Goal: Task Accomplishment & Management: Complete application form

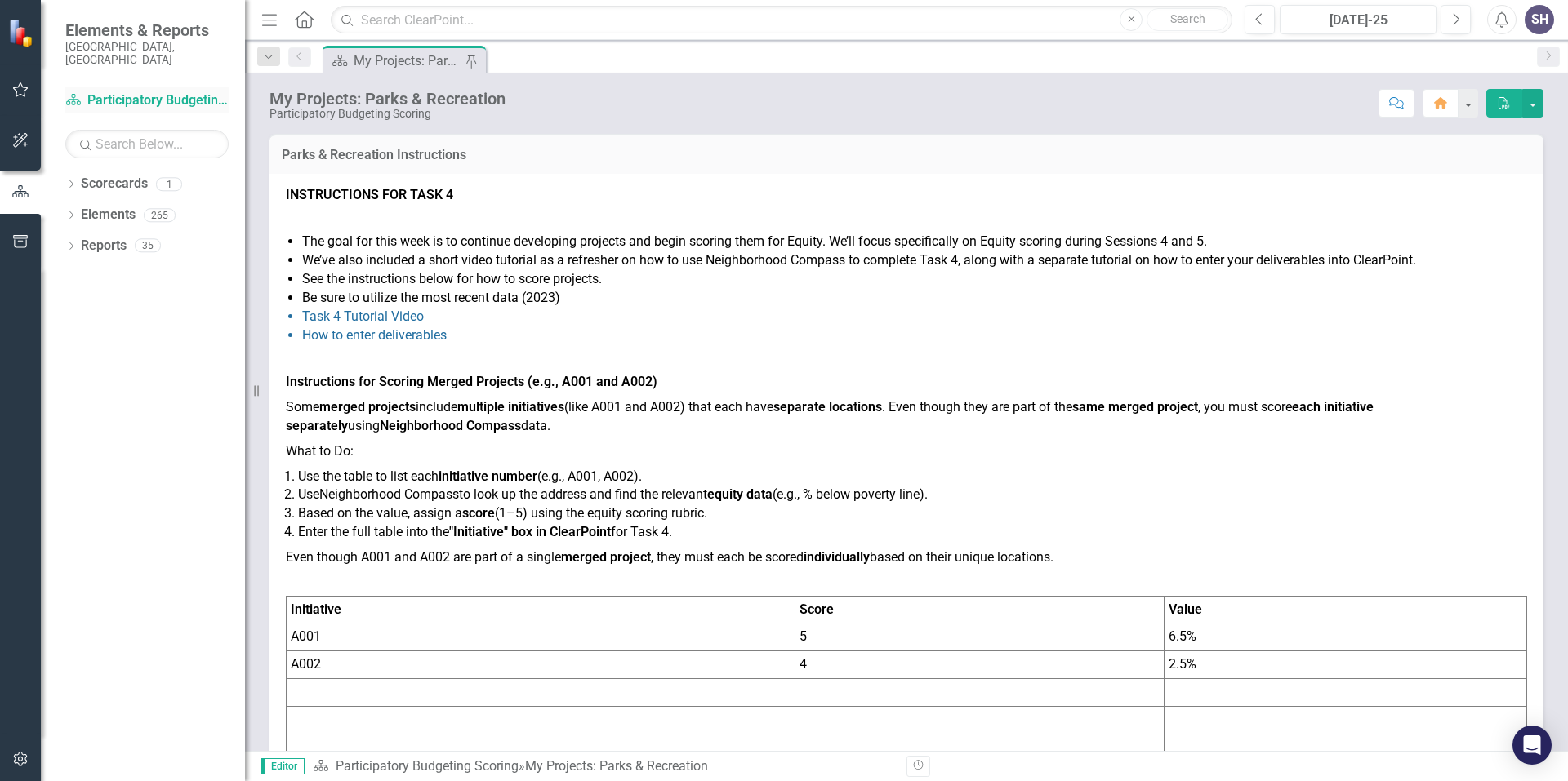
click at [155, 92] on link "Scorecard Participatory Budgeting Scoring" at bounding box center [147, 101] width 163 height 19
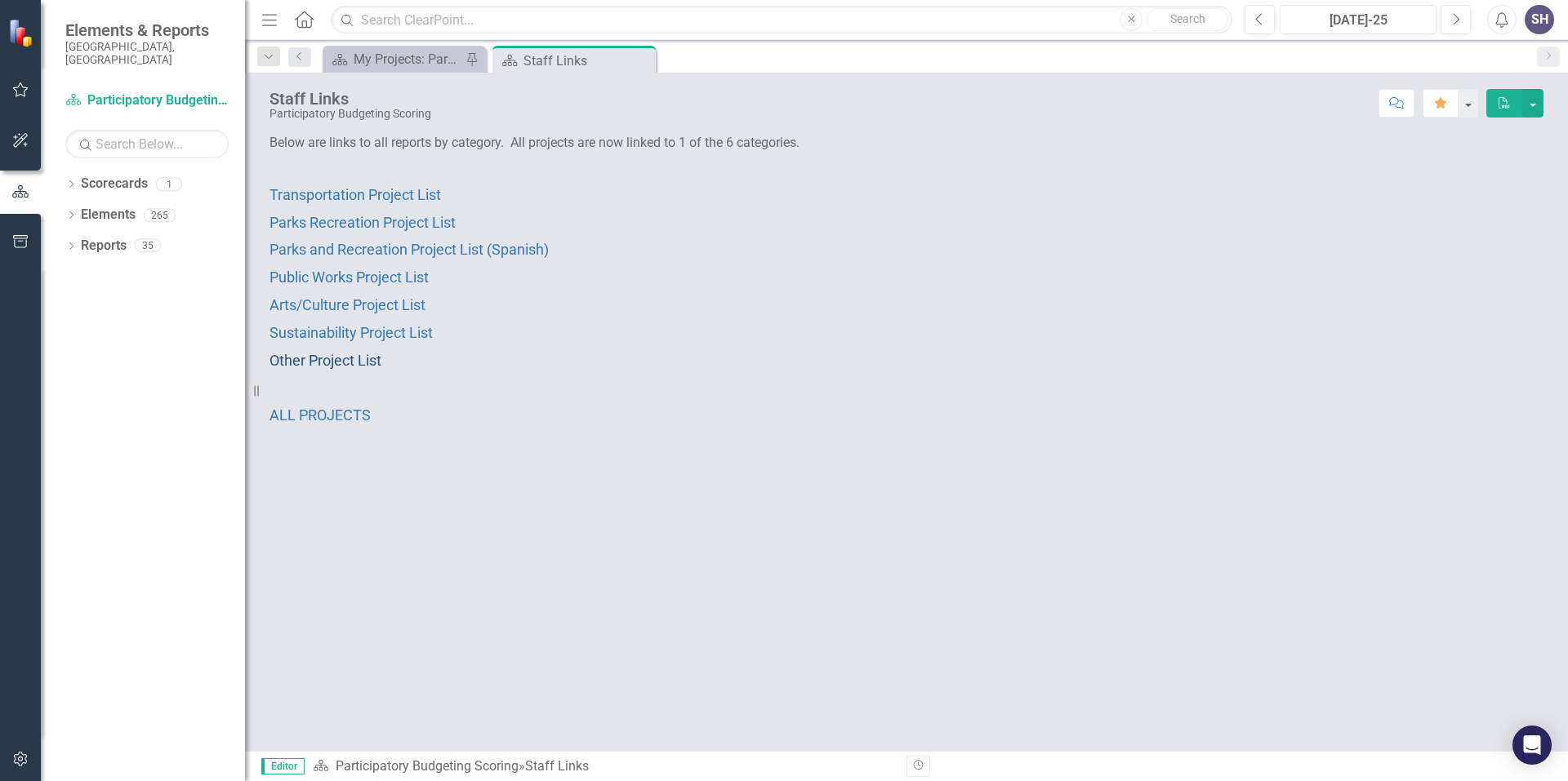
click at [329, 366] on span "Other Project List" at bounding box center [325, 361] width 112 height 17
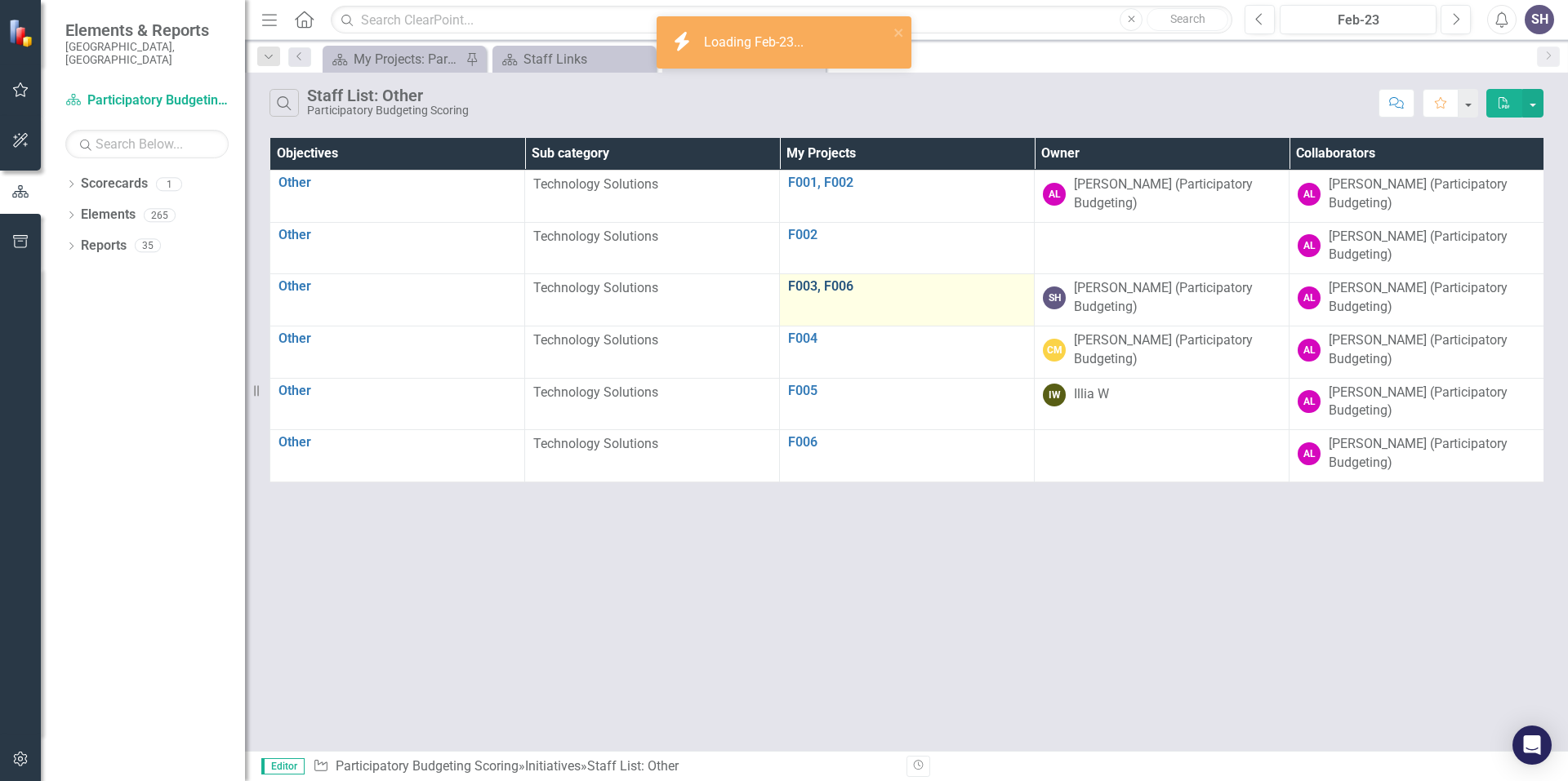
click at [819, 290] on link "F003, F006" at bounding box center [907, 286] width 238 height 14
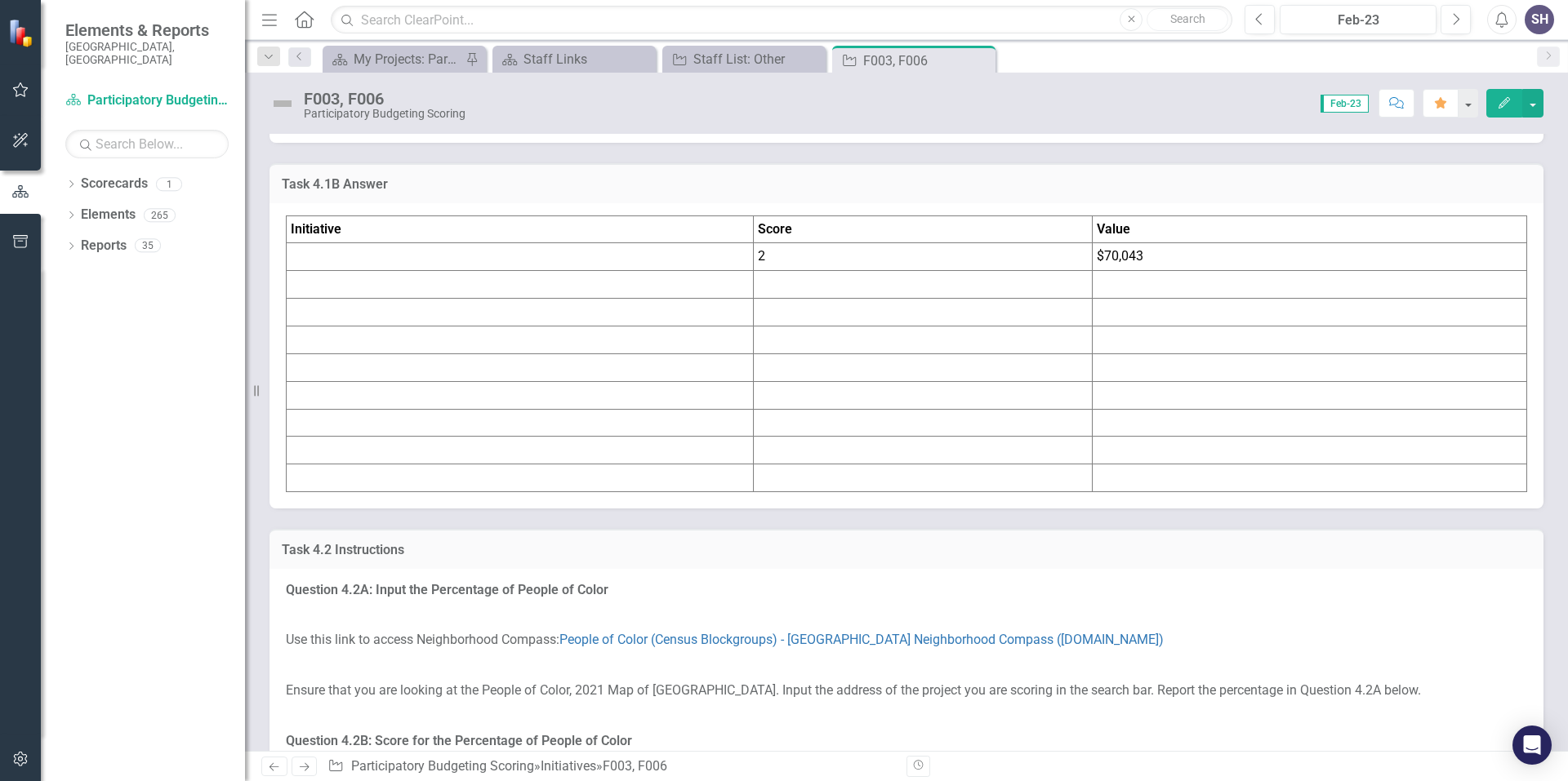
scroll to position [2123, 0]
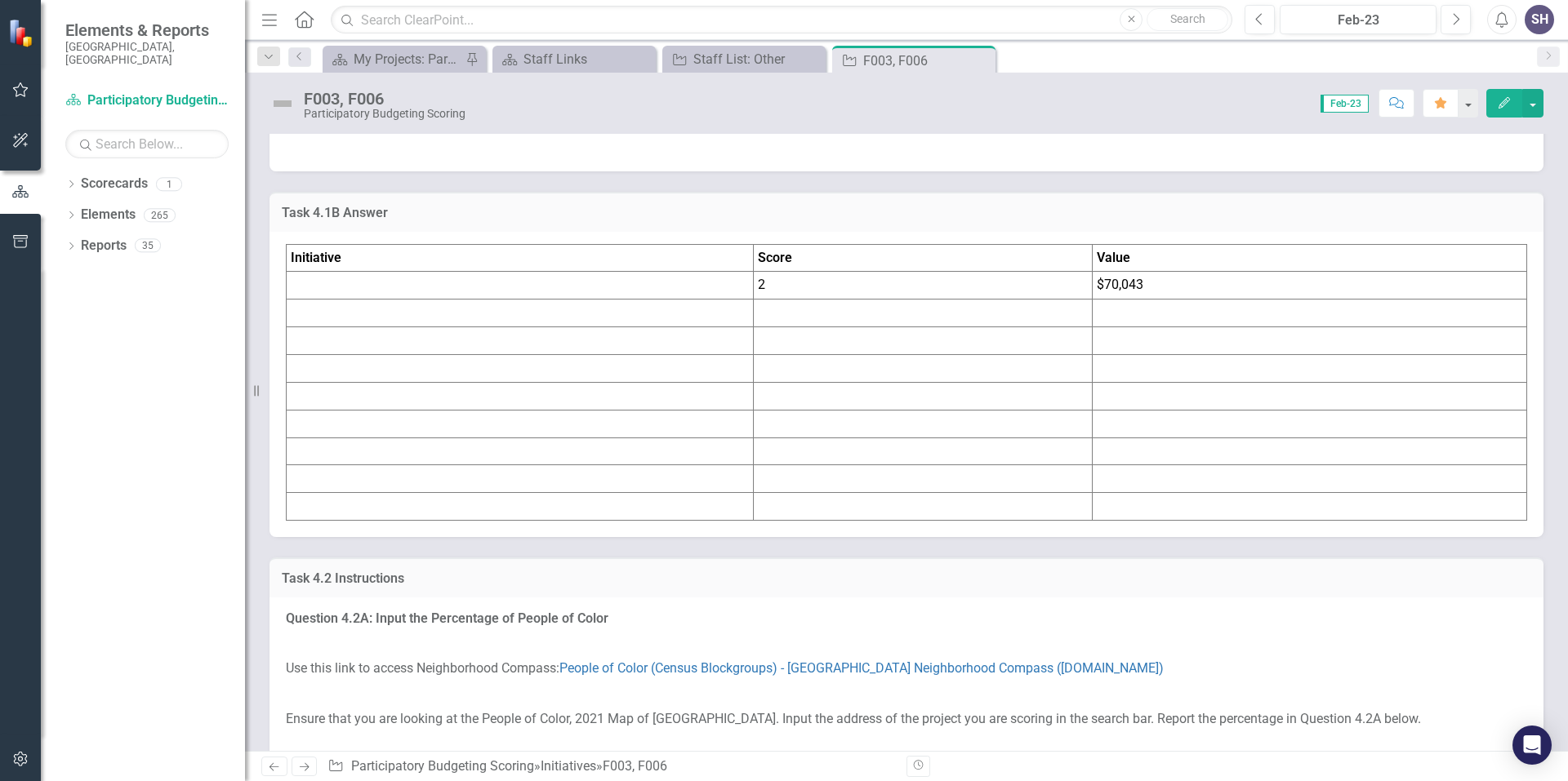
click at [329, 300] on td at bounding box center [520, 286] width 467 height 28
click at [1506, 103] on icon "button" at bounding box center [1504, 103] width 12 height 12
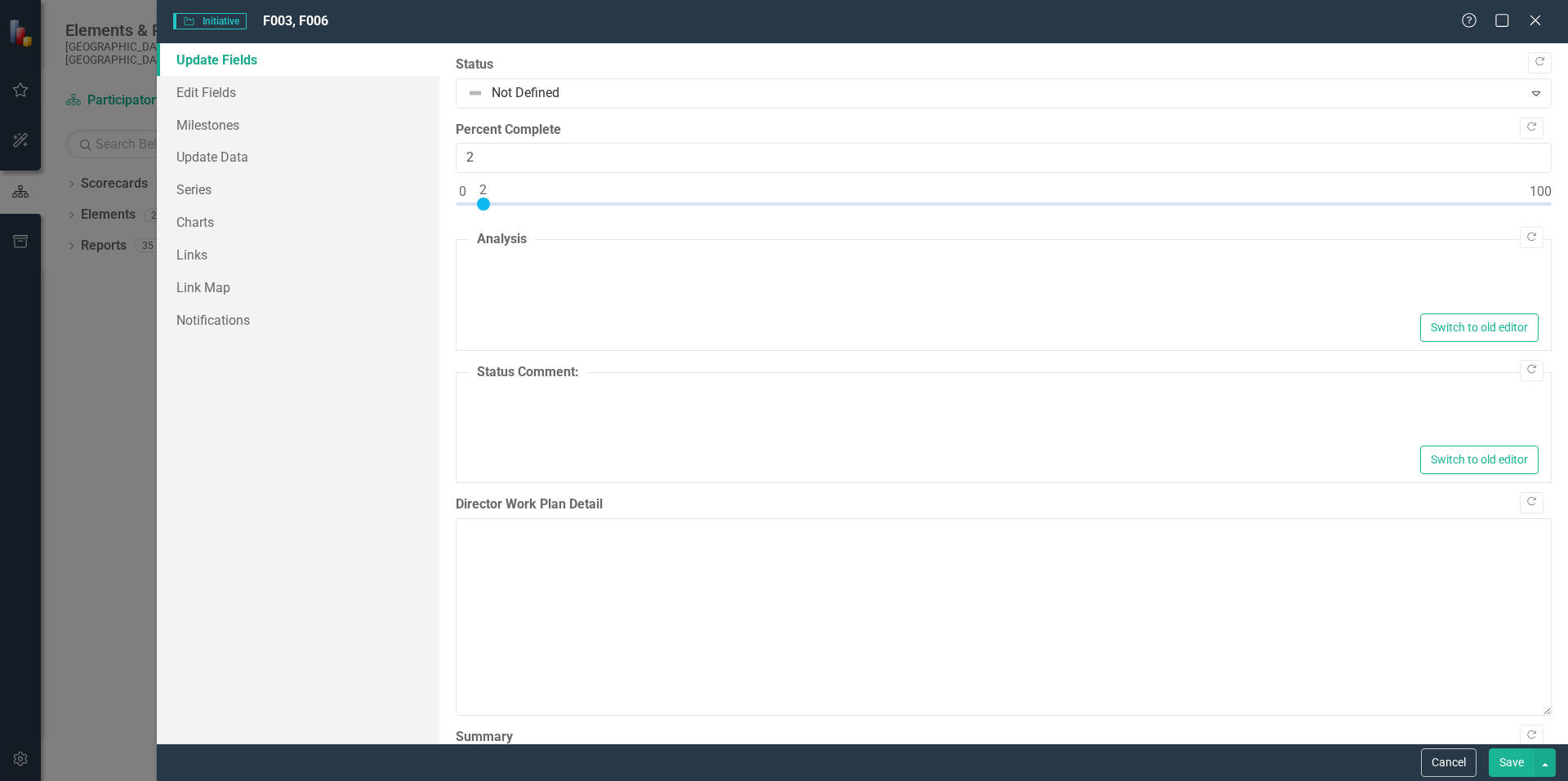
type textarea "<p>Number 2</p> <p>[STREET_ADDRESS][PERSON_NAME][PERSON_NAME]</p>"
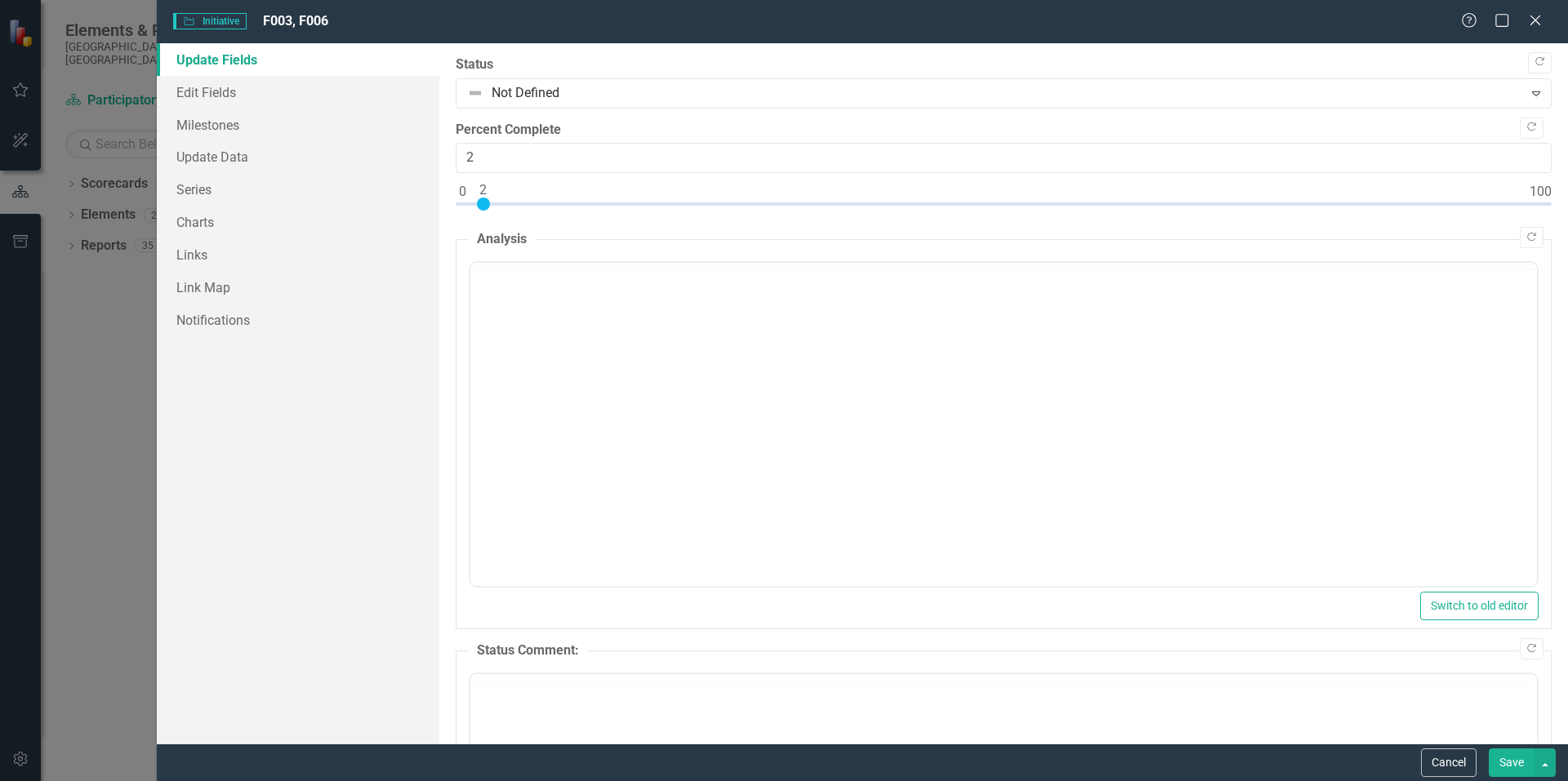
scroll to position [0, 0]
click at [1538, 18] on icon at bounding box center [1534, 19] width 13 height 13
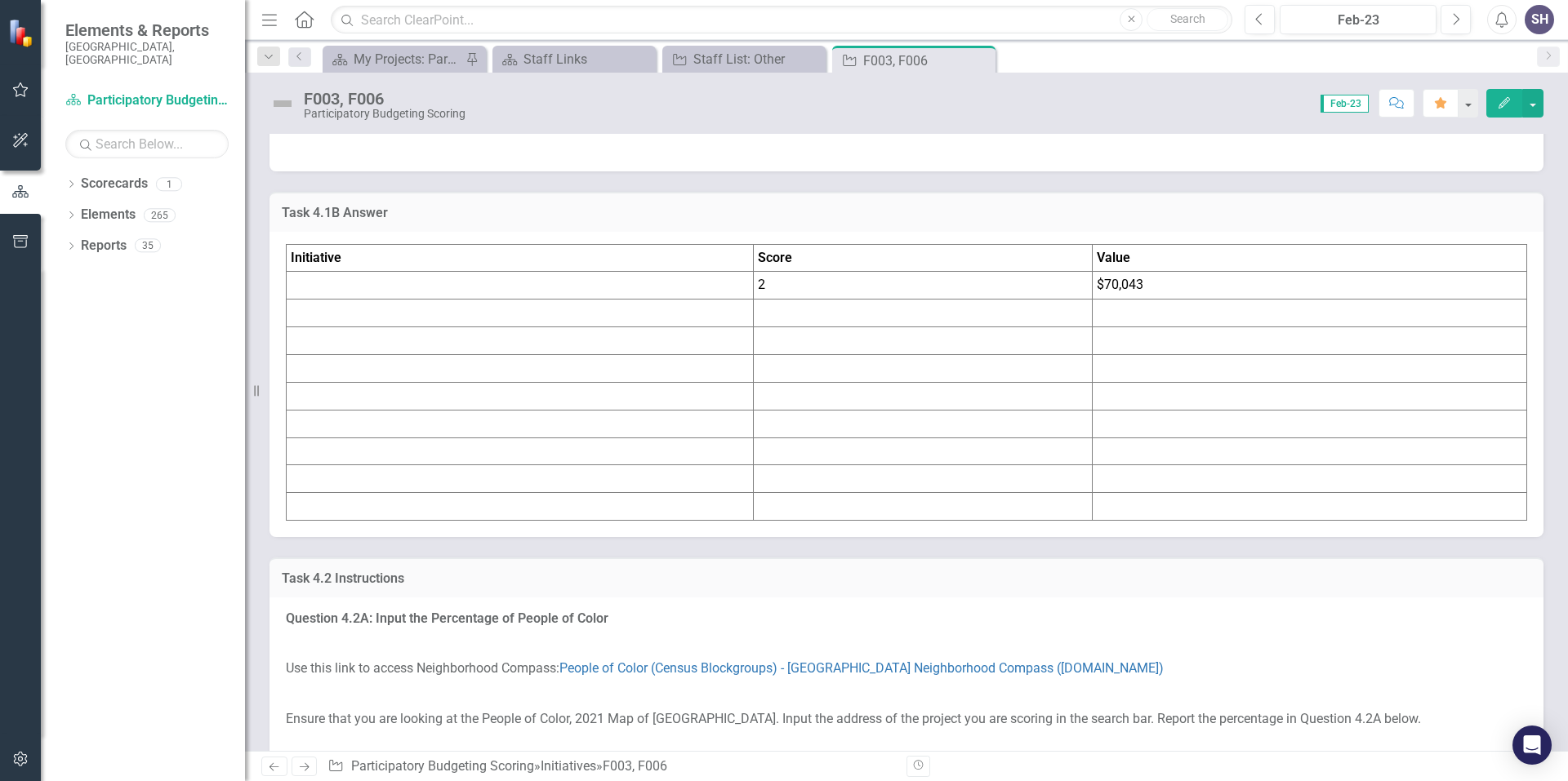
scroll to position [2204, 0]
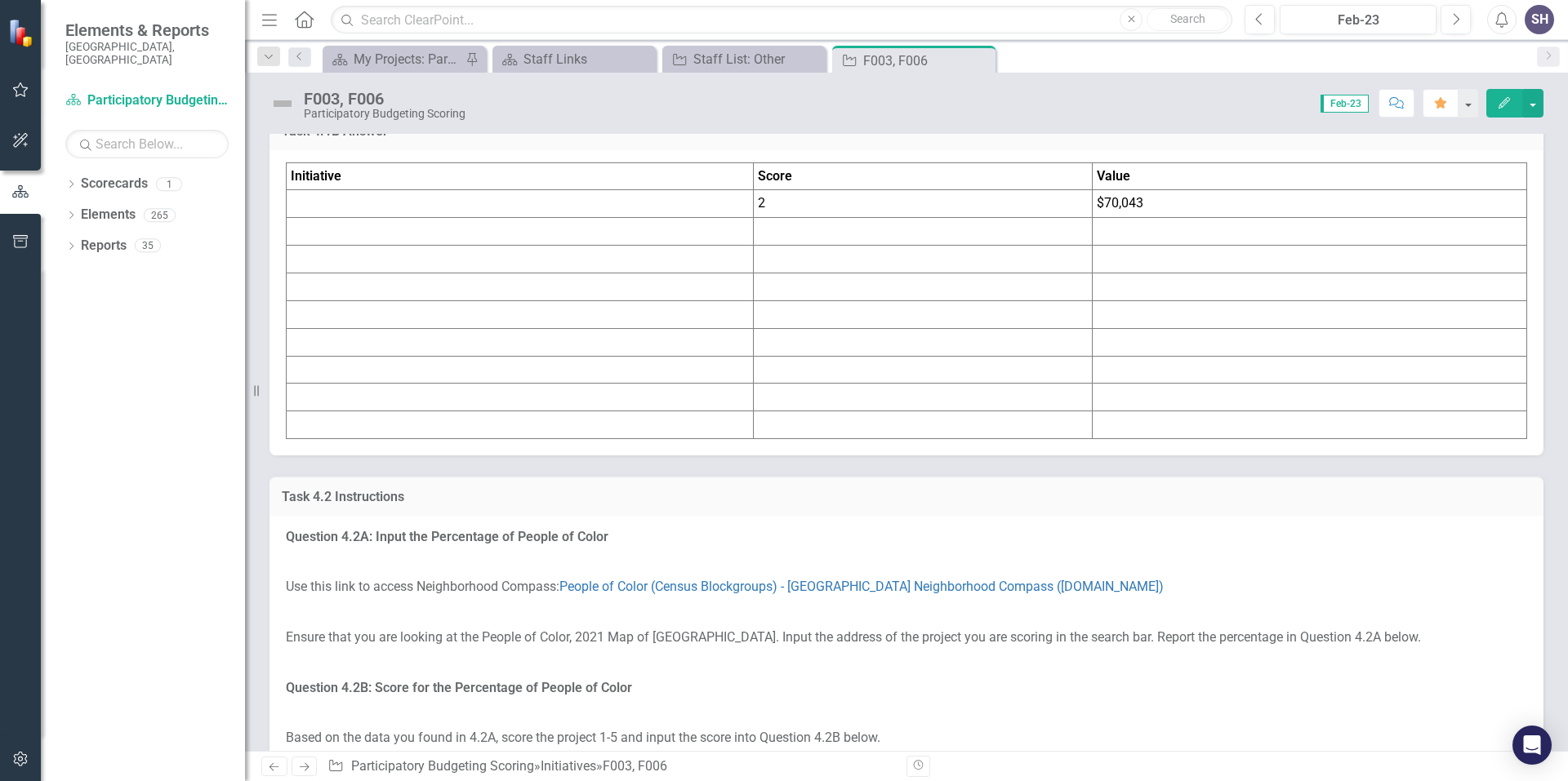
click at [340, 139] on h3 "Task 4.1B Answer" at bounding box center [906, 131] width 1250 height 14
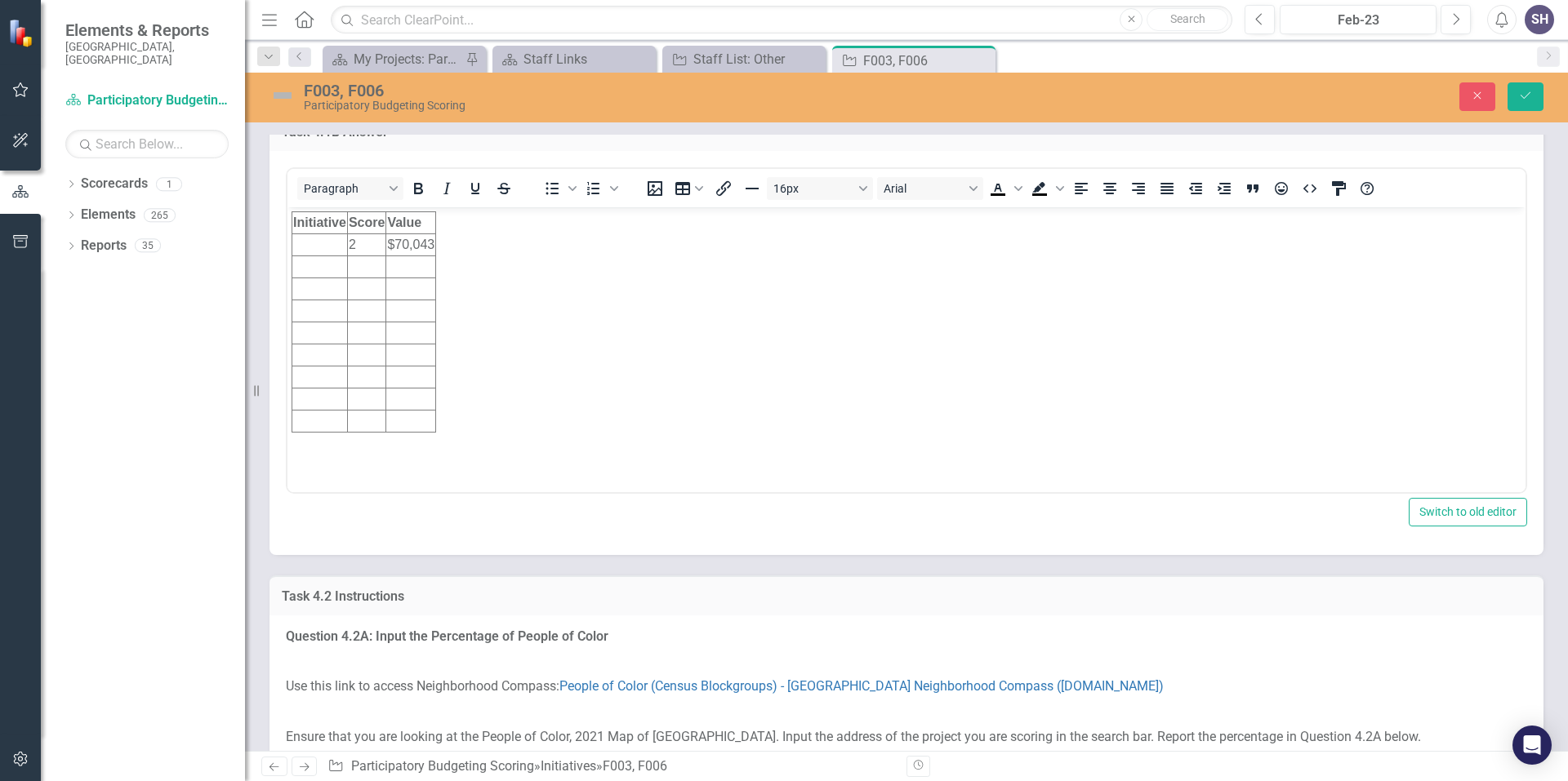
scroll to position [0, 0]
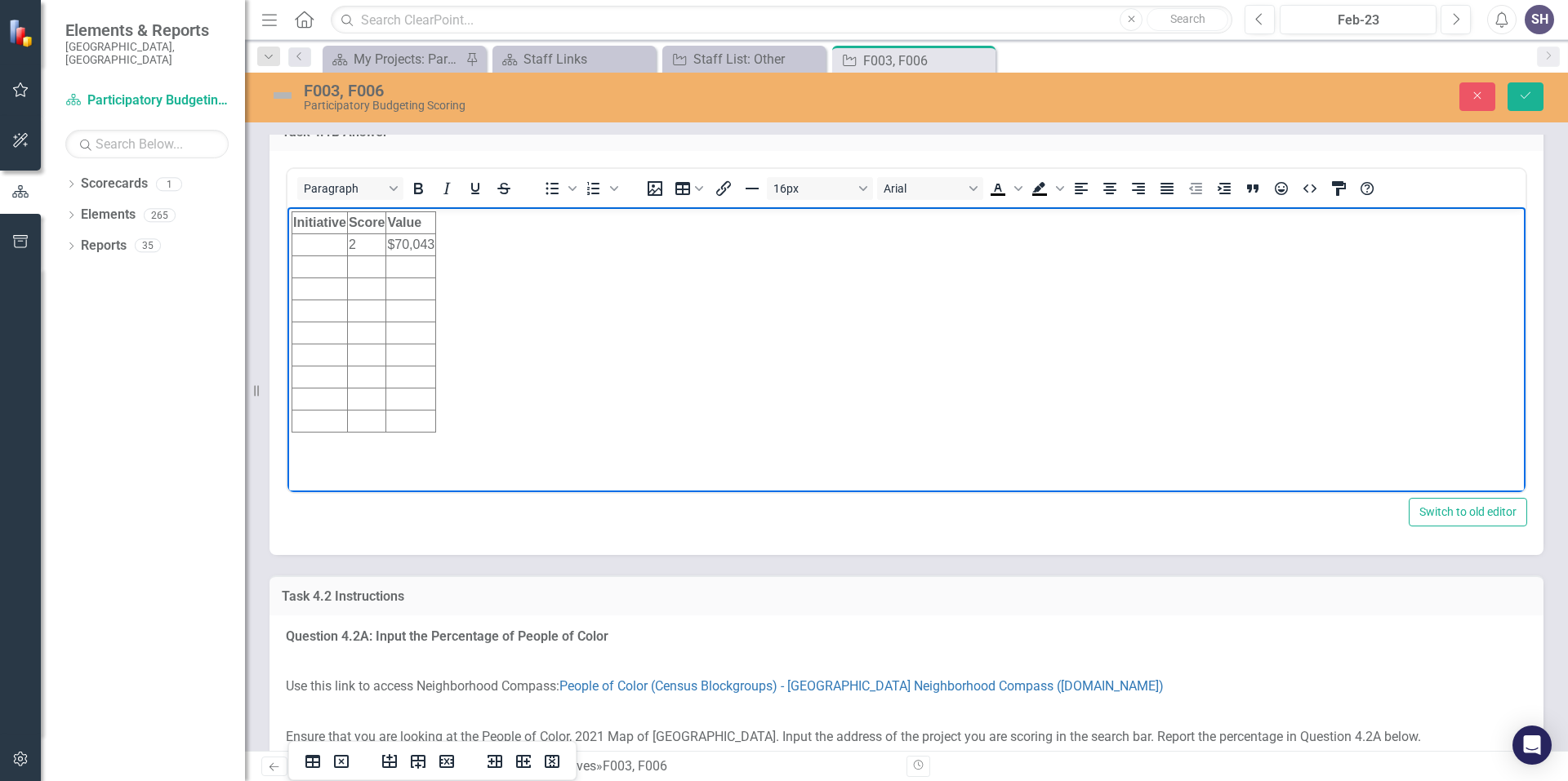
click at [327, 244] on td "Rich Text Area. Press ALT-0 for help." at bounding box center [320, 244] width 56 height 22
click at [303, 266] on td "Rich Text Area. Press ALT-0 for help." at bounding box center [320, 266] width 56 height 22
click at [301, 266] on td "f" at bounding box center [320, 266] width 56 height 22
drag, startPoint x: 324, startPoint y: 265, endPoint x: 314, endPoint y: 265, distance: 10.0
click at [314, 265] on td "f00006" at bounding box center [320, 266] width 56 height 22
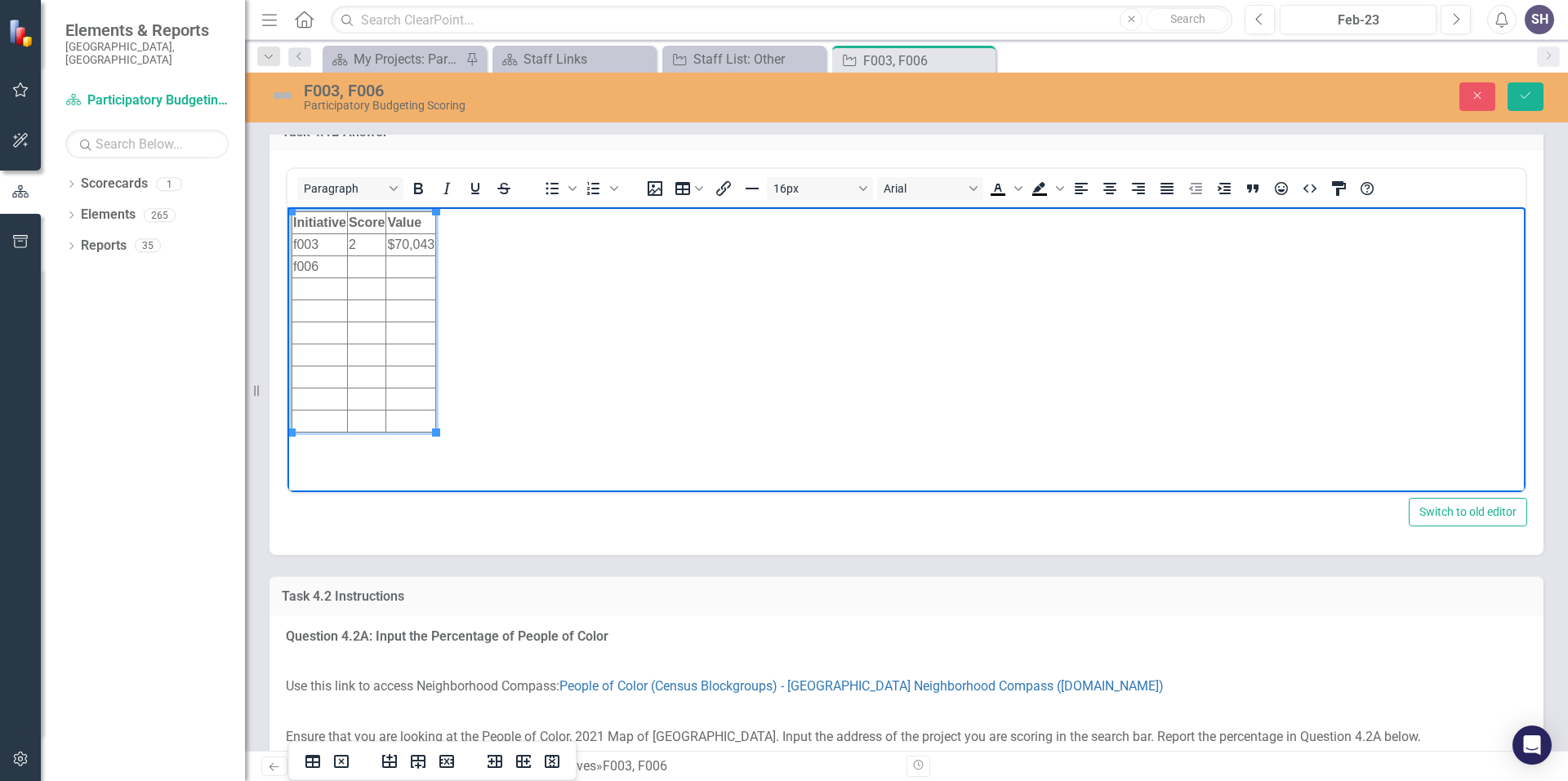
click at [362, 262] on td "Rich Text Area. Press ALT-0 for help." at bounding box center [367, 266] width 39 height 22
click at [362, 268] on td "Rich Text Area. Press ALT-0 for help." at bounding box center [367, 266] width 39 height 22
click at [409, 270] on td "Rich Text Area. Press ALT-0 for help." at bounding box center [410, 266] width 50 height 22
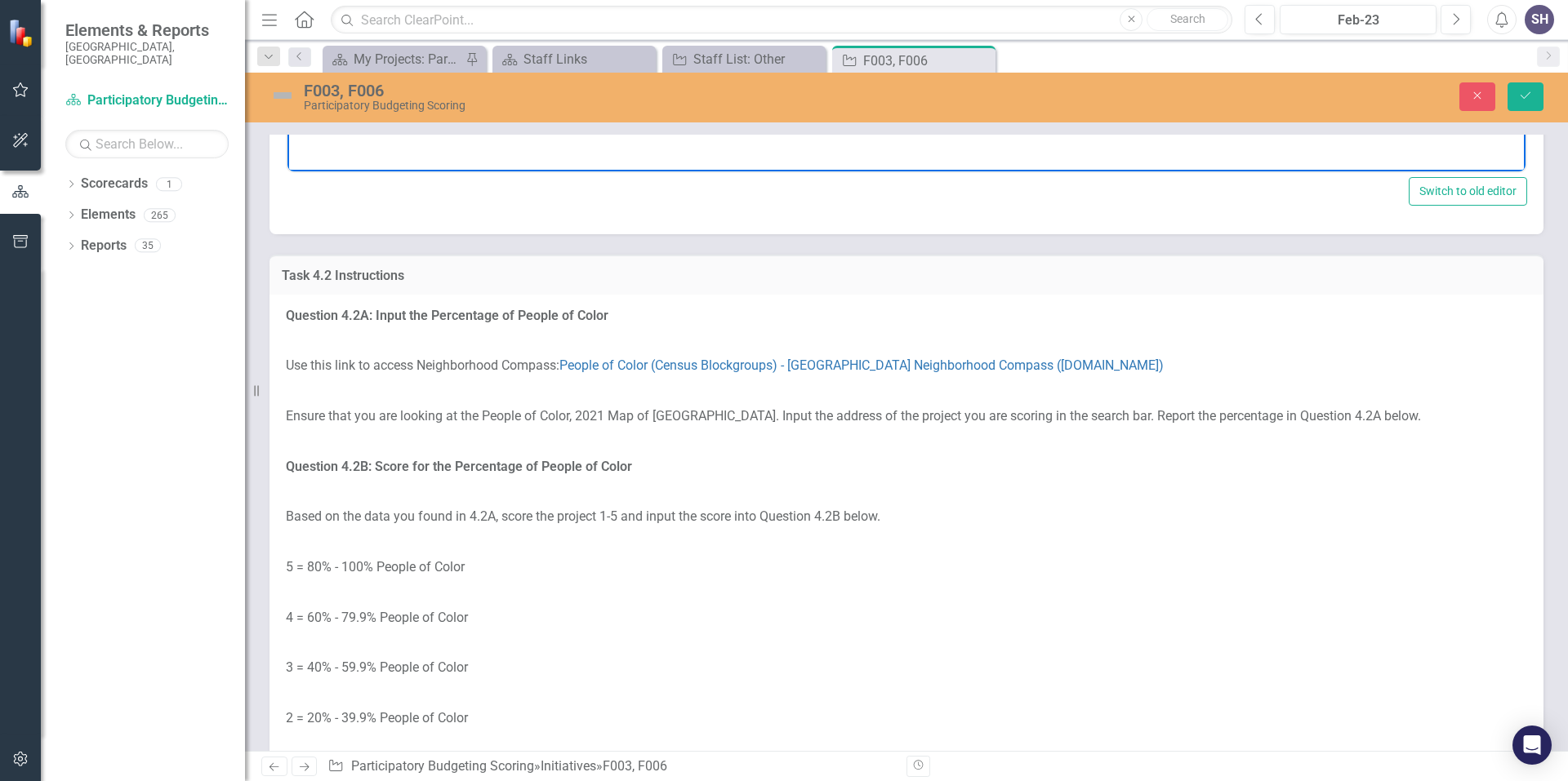
scroll to position [2496, 0]
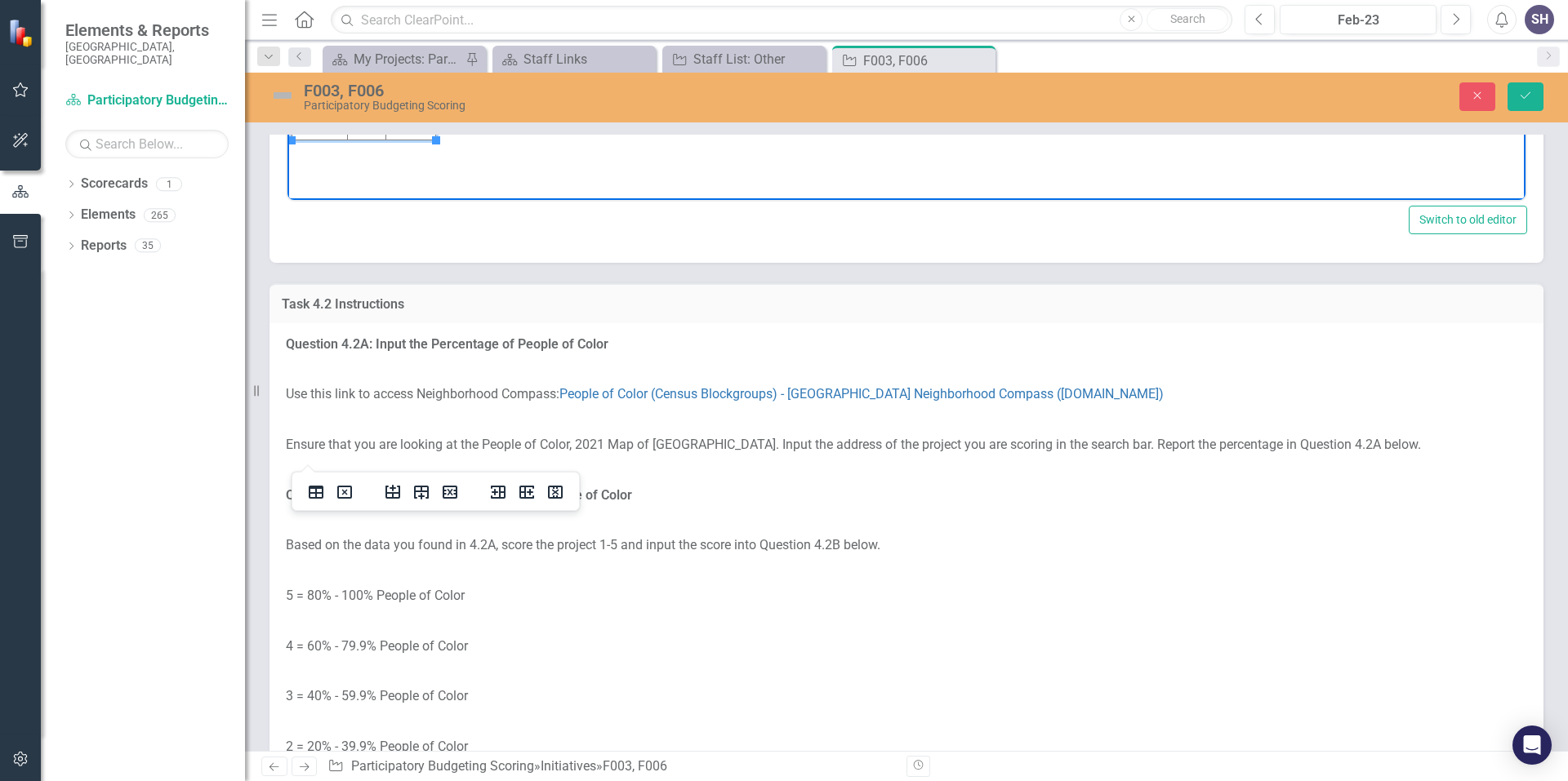
drag, startPoint x: 407, startPoint y: -23, endPoint x: 377, endPoint y: -24, distance: 30.0
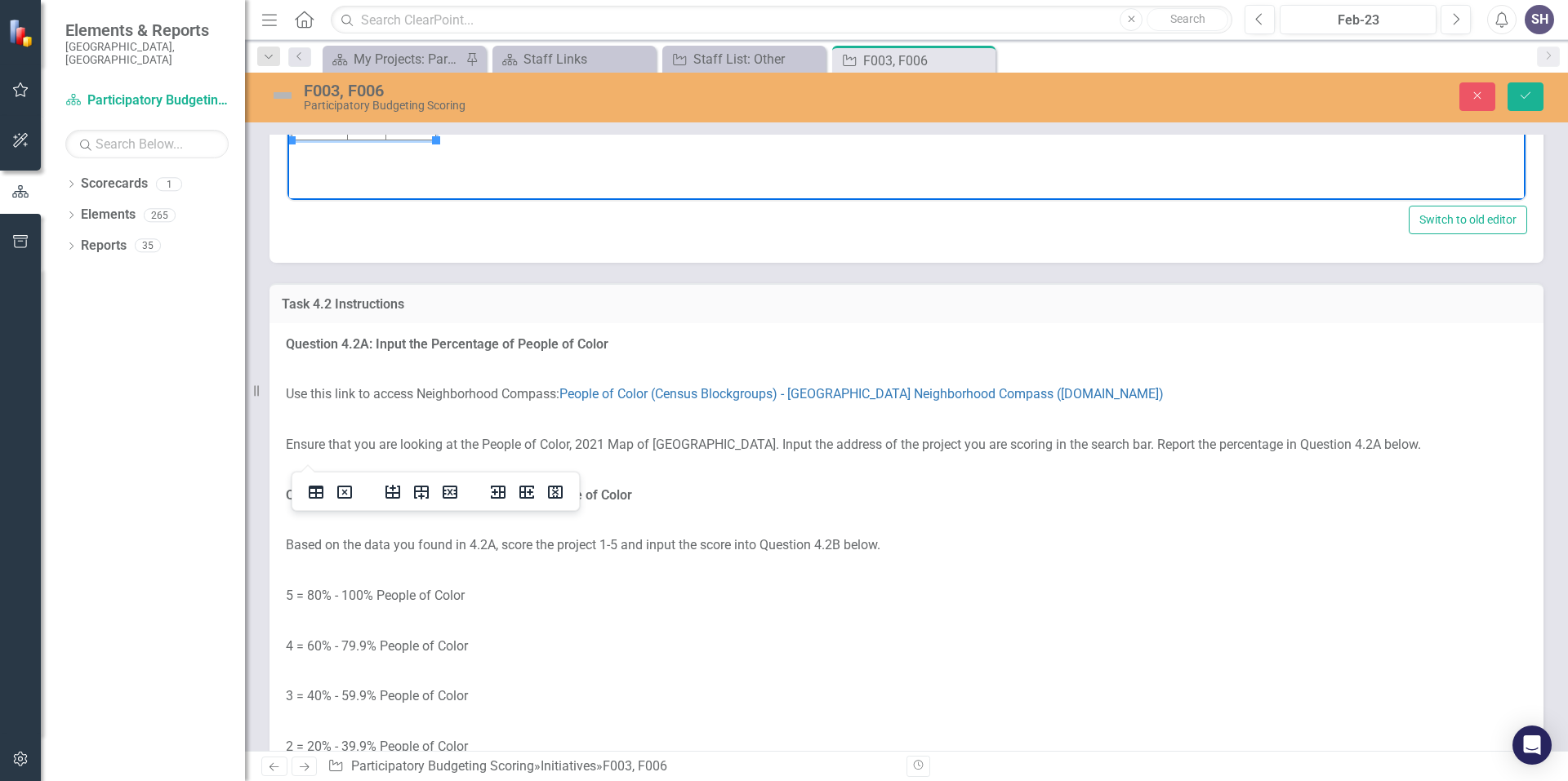
drag, startPoint x: 399, startPoint y: -25, endPoint x: 383, endPoint y: -25, distance: 16.0
click at [383, 0] on html "Initiative Score Value f003 2 $70,043 f006 2 ,$" at bounding box center [906, 37] width 1238 height 245
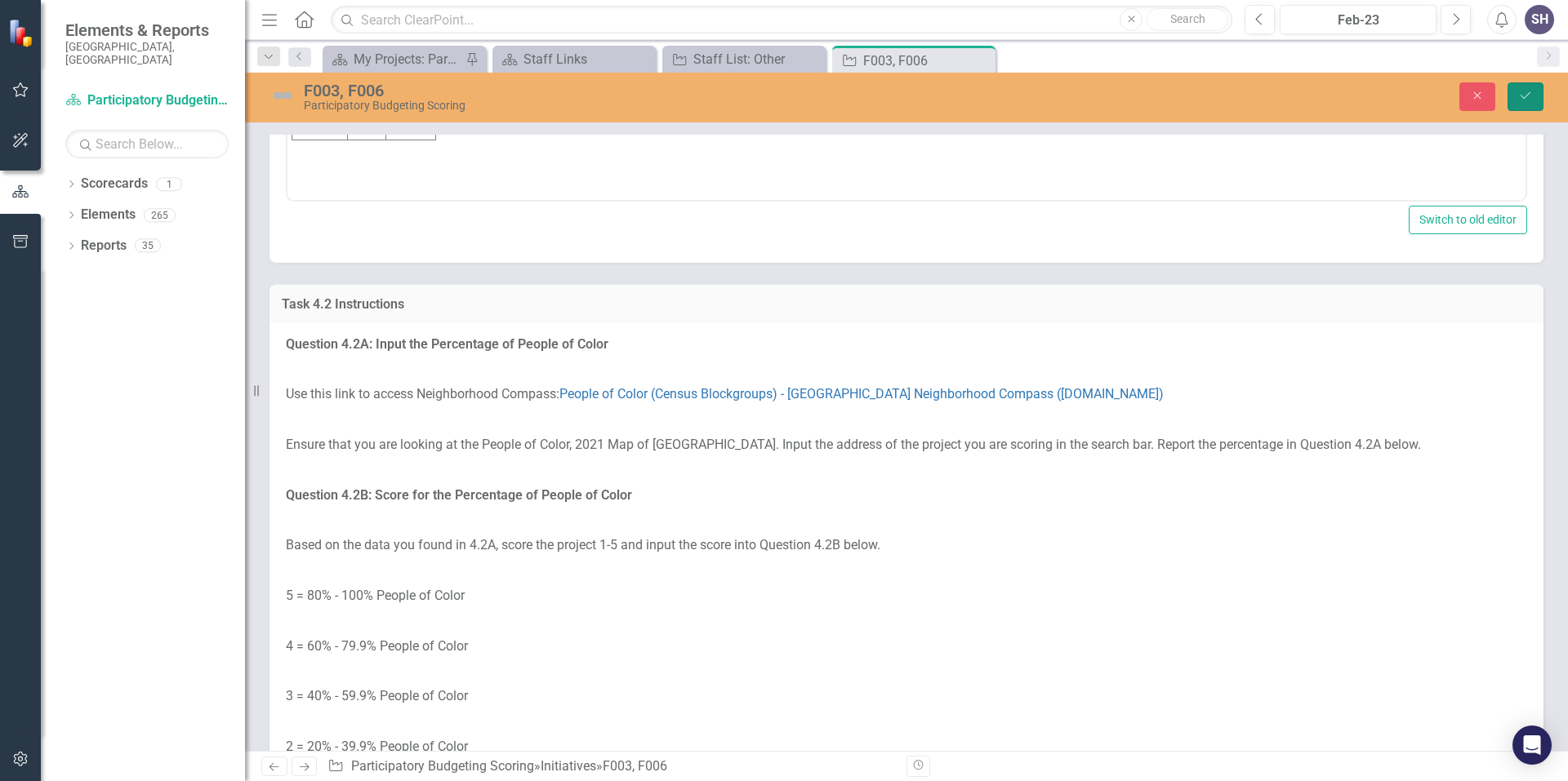
click at [1528, 97] on icon "Save" at bounding box center [1524, 96] width 14 height 12
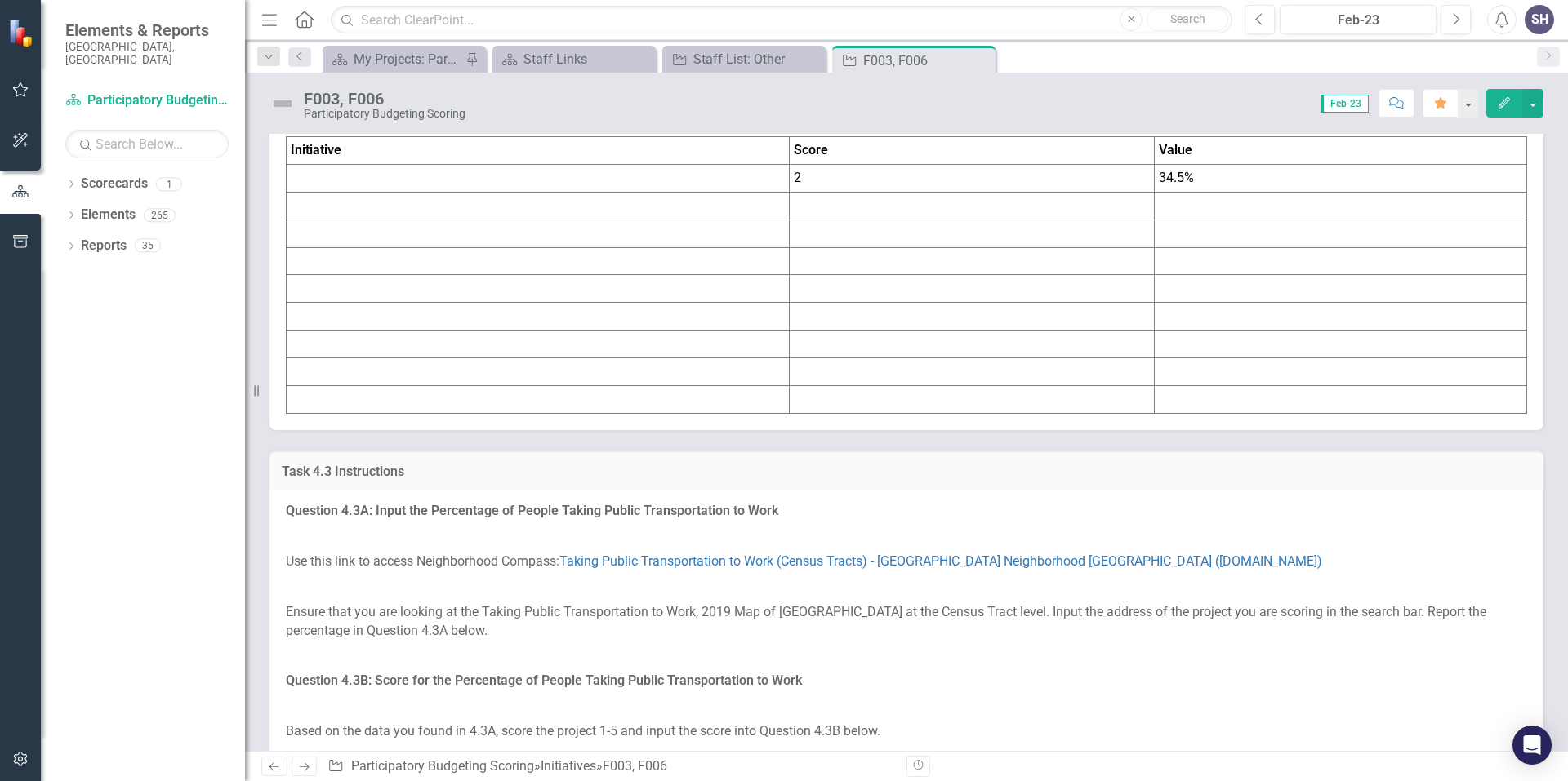
scroll to position [3184, 0]
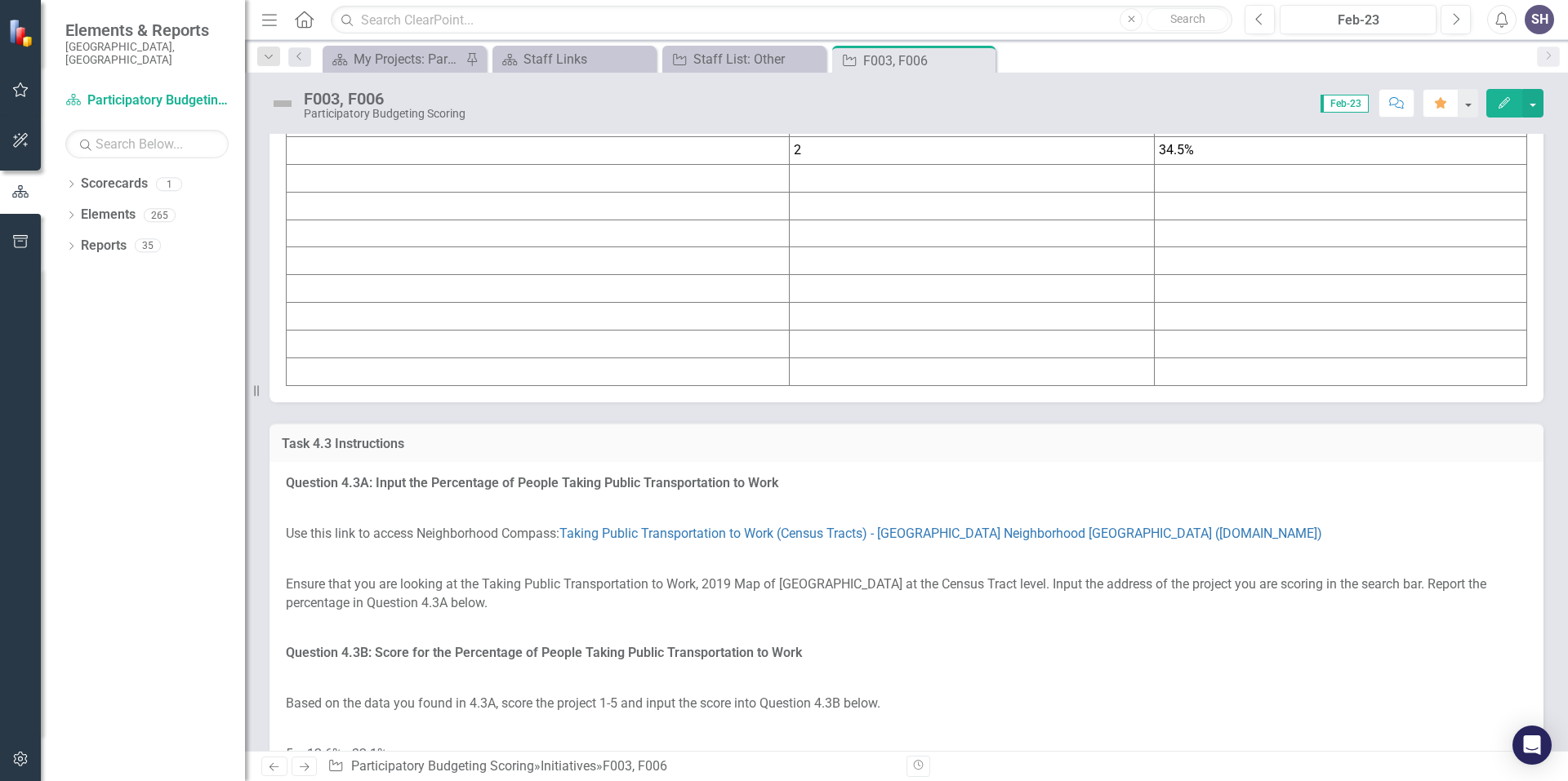
click at [313, 86] on h3 "Task 4.2B Answer" at bounding box center [906, 78] width 1250 height 14
click at [313, 86] on h3 "Task 4.2B Answer" at bounding box center [906, 78] width 1250 height 14
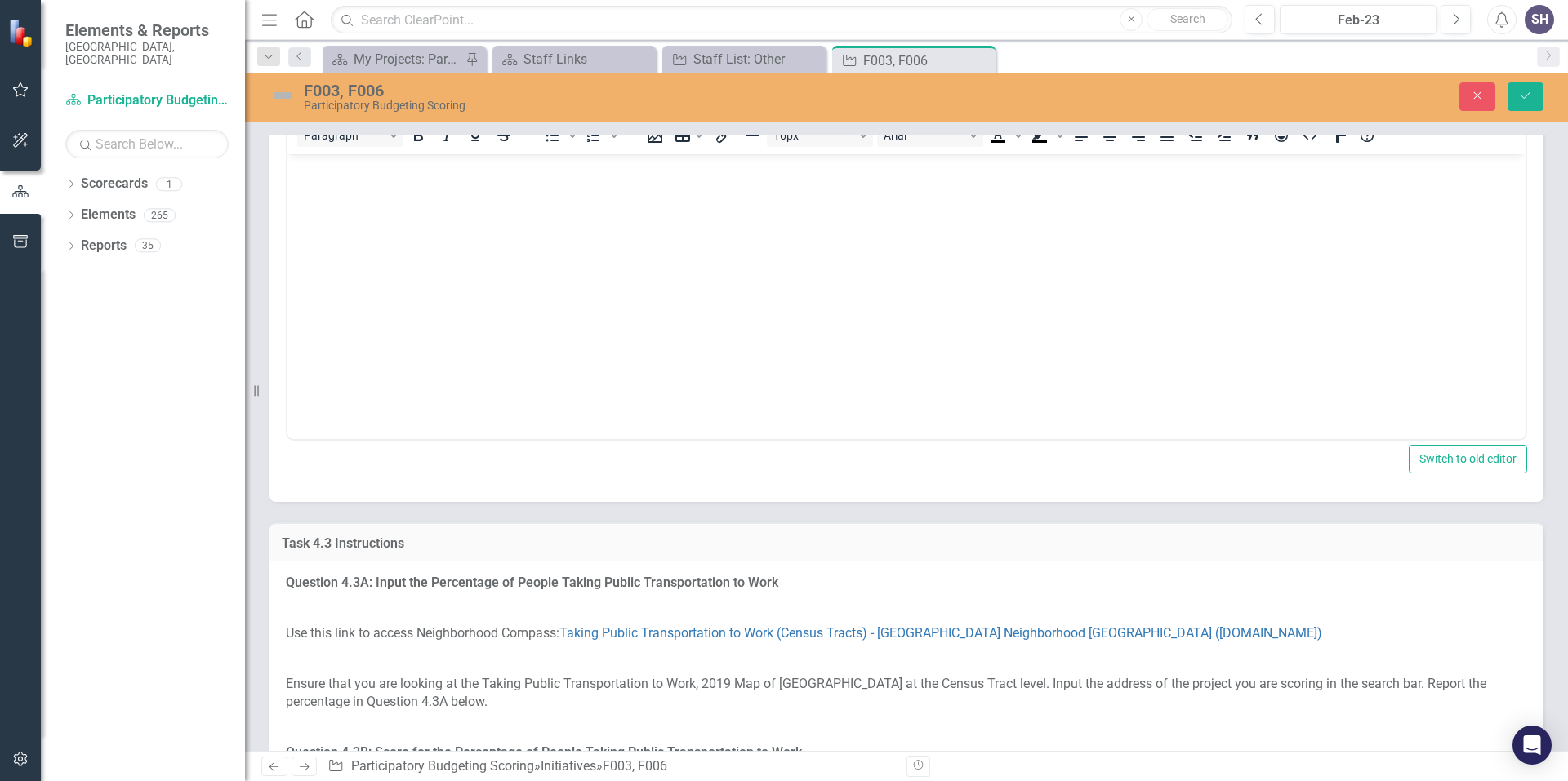
scroll to position [0, 0]
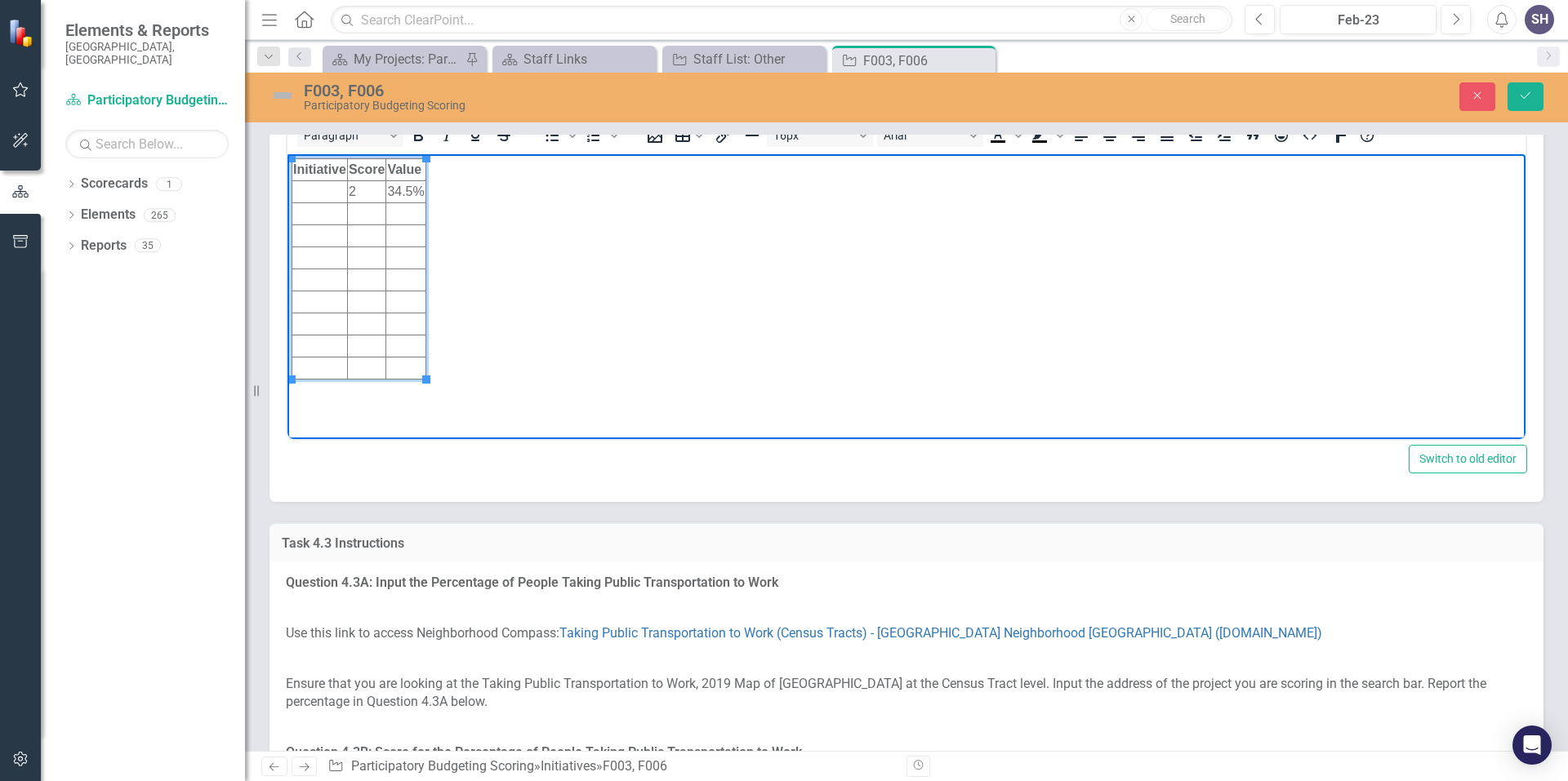
drag, startPoint x: 592, startPoint y: 583, endPoint x: 313, endPoint y: 184, distance: 486.9
click at [313, 184] on td "Rich Text Area. Press ALT-0 for help." at bounding box center [320, 191] width 56 height 22
drag, startPoint x: 310, startPoint y: 191, endPoint x: 297, endPoint y: 194, distance: 13.3
click at [297, 194] on td "foo3" at bounding box center [320, 191] width 56 height 22
click at [302, 215] on td "Rich Text Area. Press ALT-0 for help." at bounding box center [320, 213] width 56 height 22
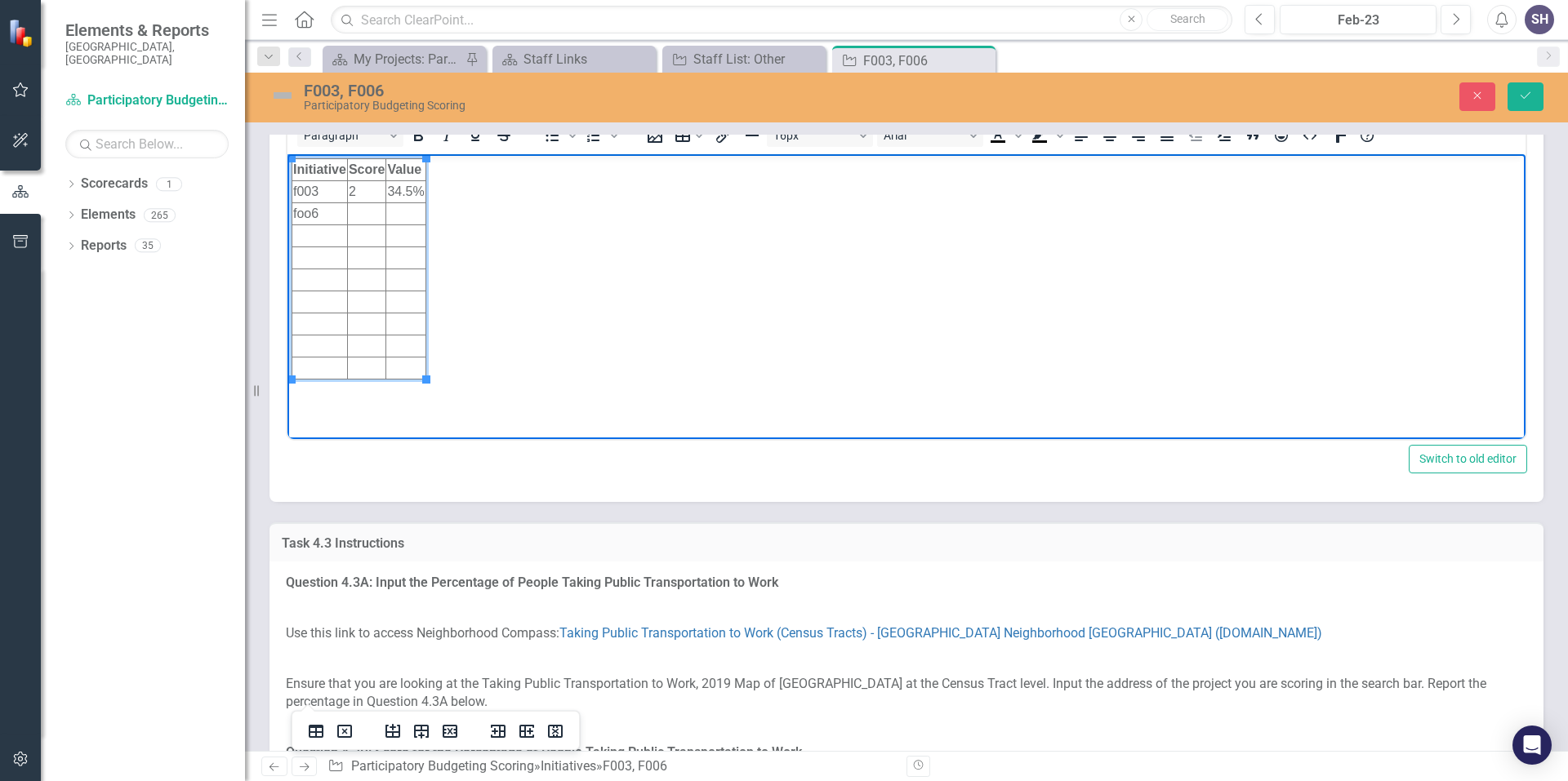
click at [351, 213] on td "Rich Text Area. Press ALT-0 for help." at bounding box center [367, 213] width 39 height 22
click at [404, 216] on td "Rich Text Area. Press ALT-0 for help." at bounding box center [405, 213] width 40 height 22
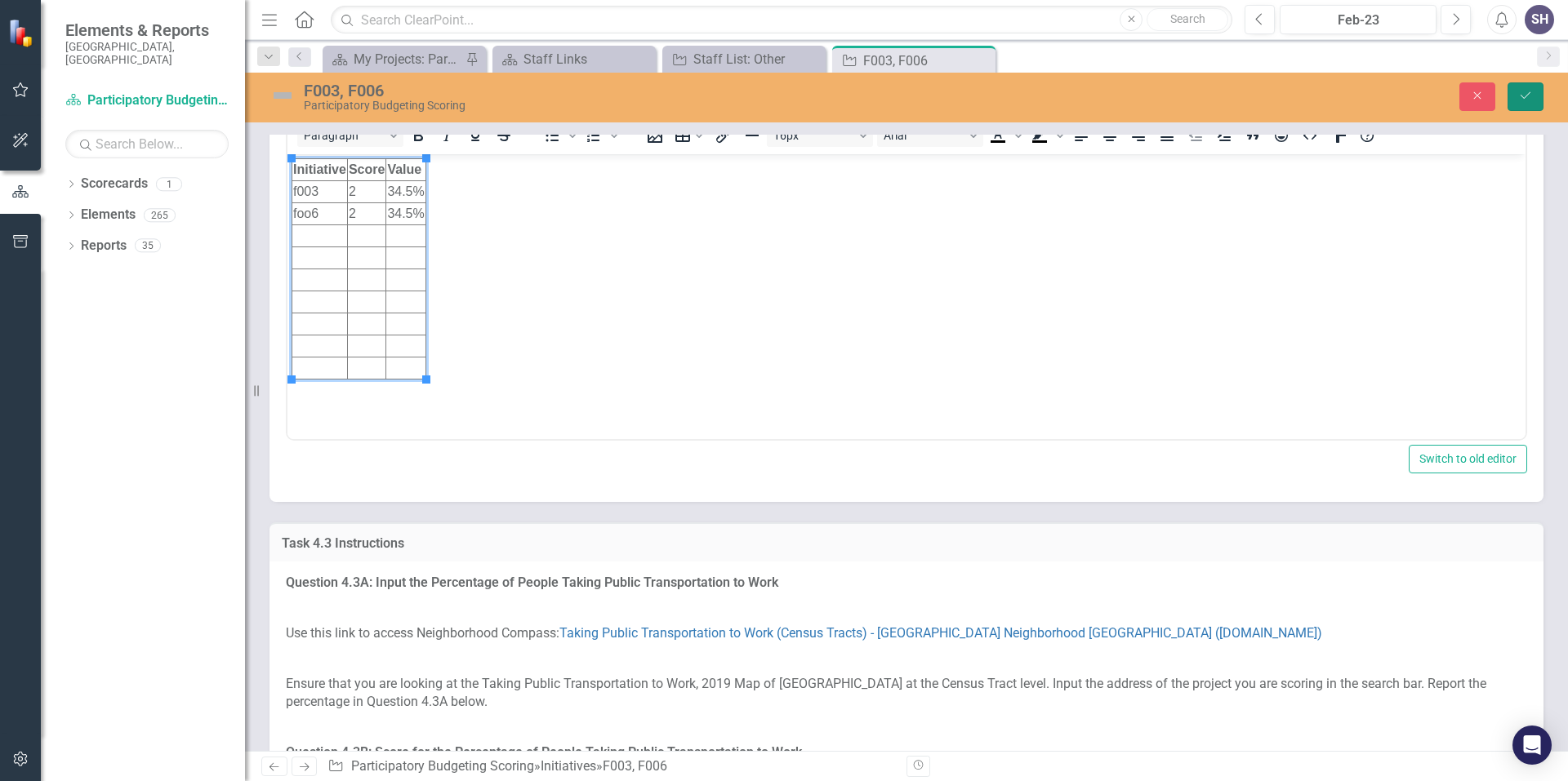
click at [1530, 93] on icon "Save" at bounding box center [1524, 96] width 14 height 12
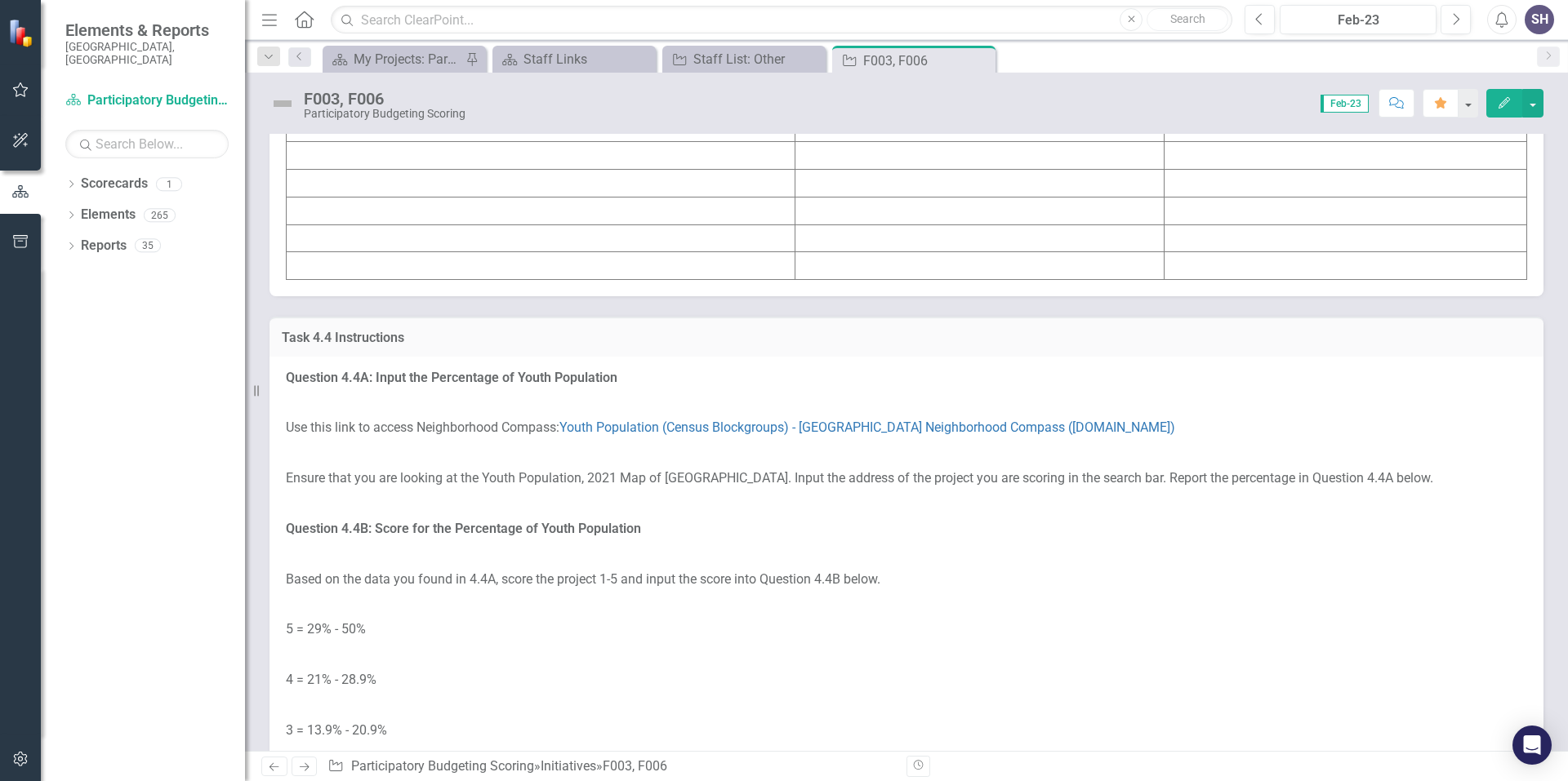
scroll to position [4245, 0]
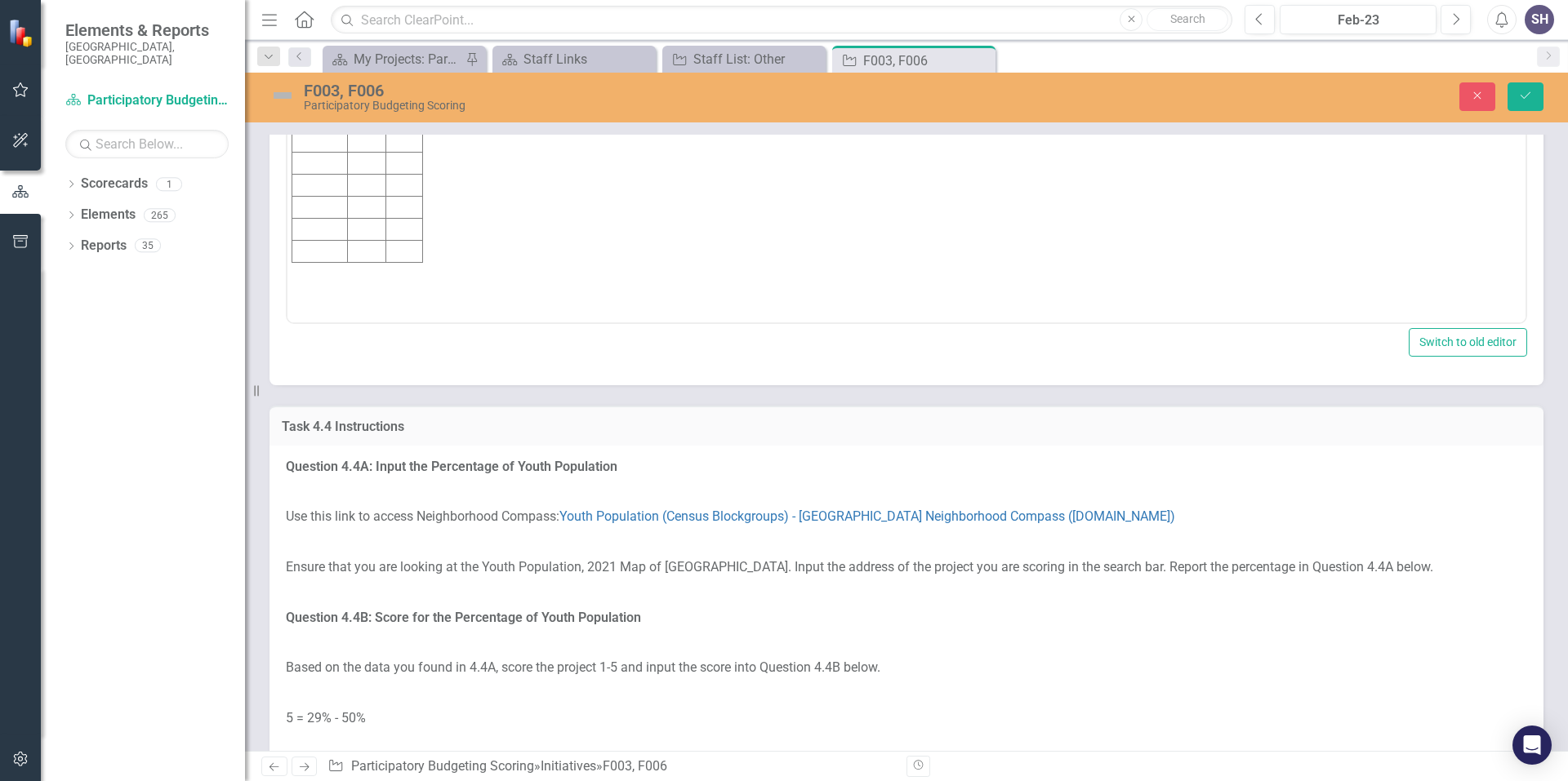
scroll to position [0, 0]
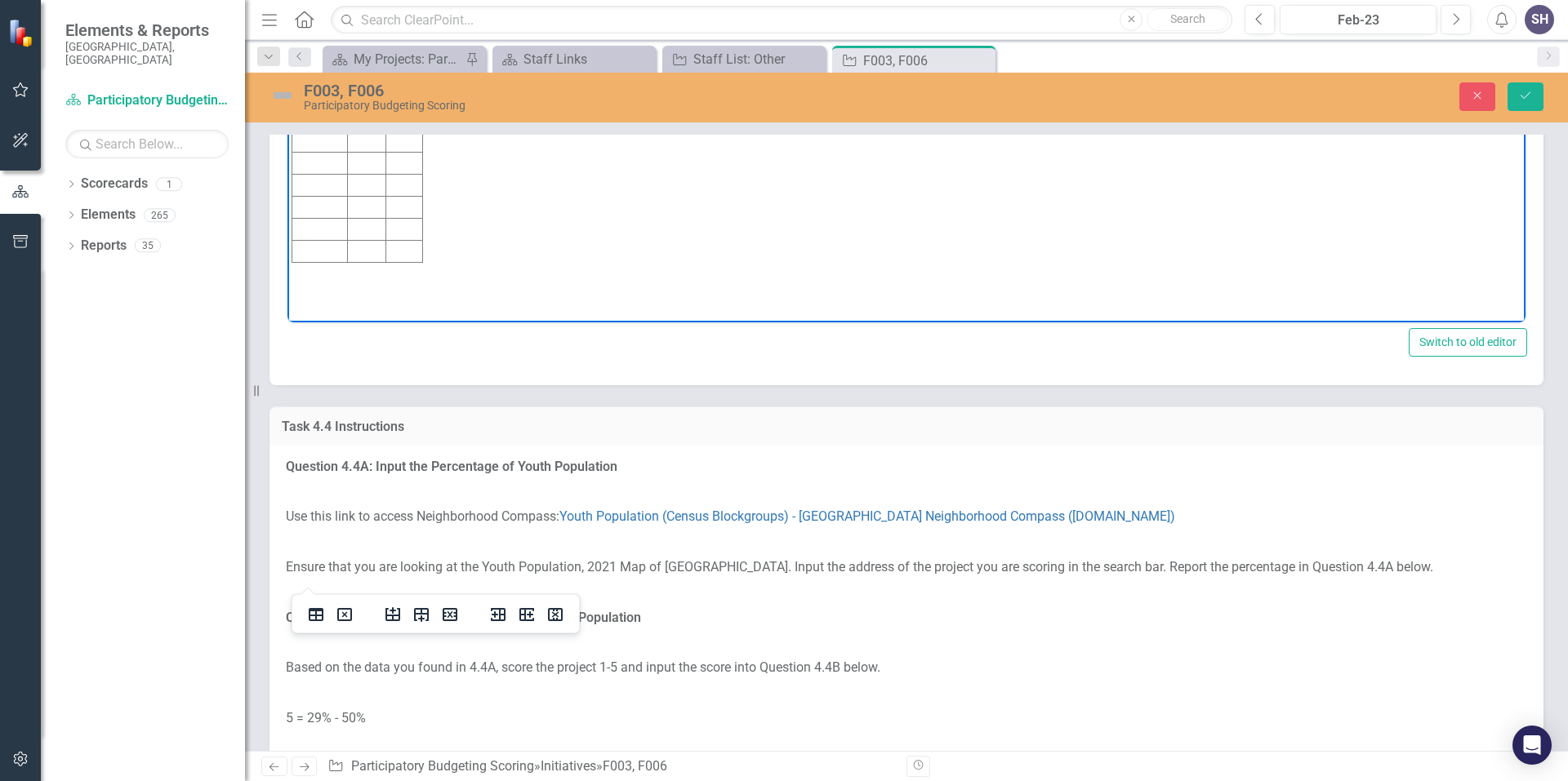
click at [311, 78] on td "Rich Text Area. Press ALT-0 for help." at bounding box center [320, 76] width 56 height 22
click at [307, 98] on td "Rich Text Area. Press ALT-0 for help." at bounding box center [320, 98] width 56 height 22
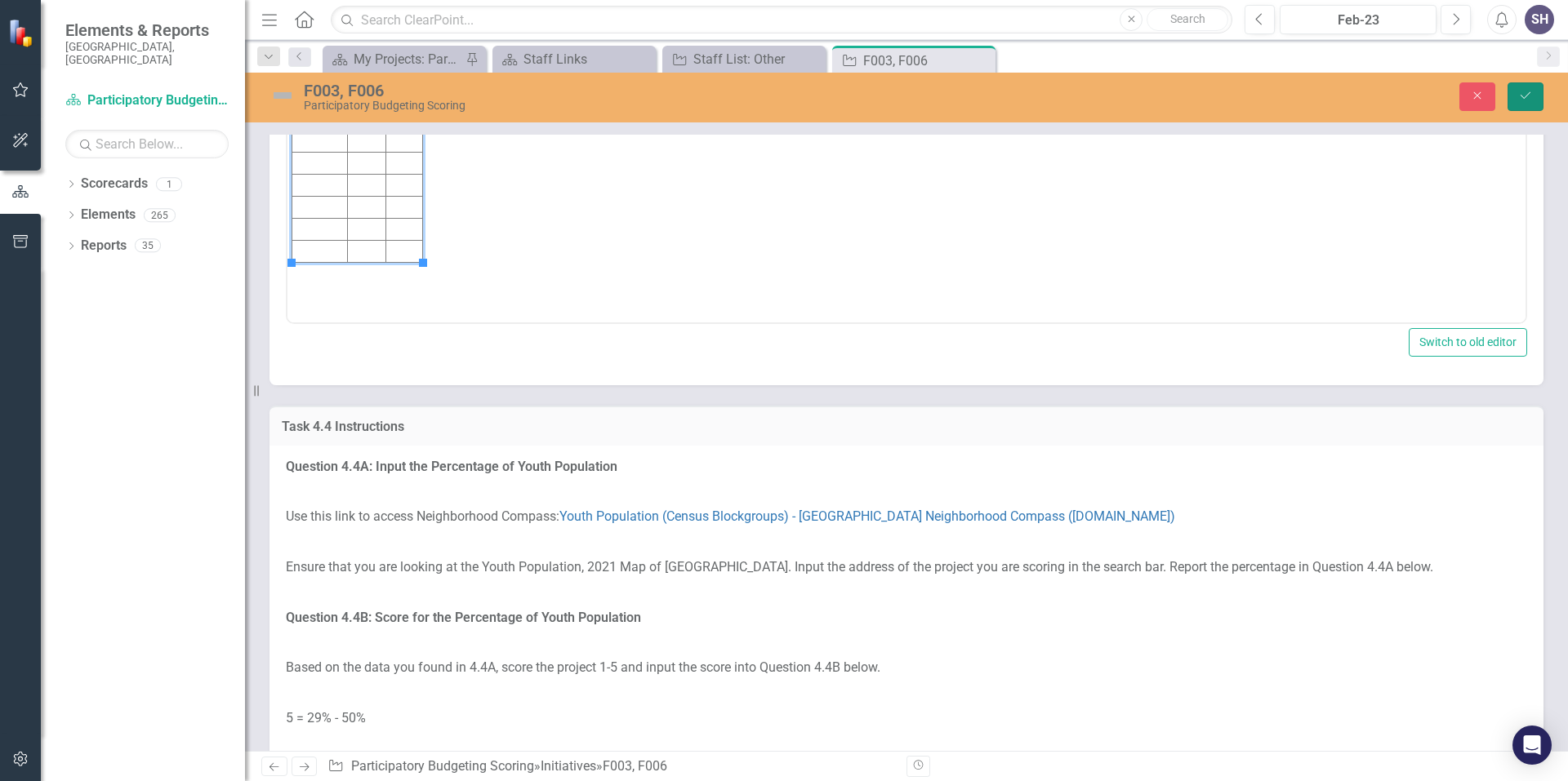
click at [1524, 96] on icon "Save" at bounding box center [1524, 96] width 14 height 12
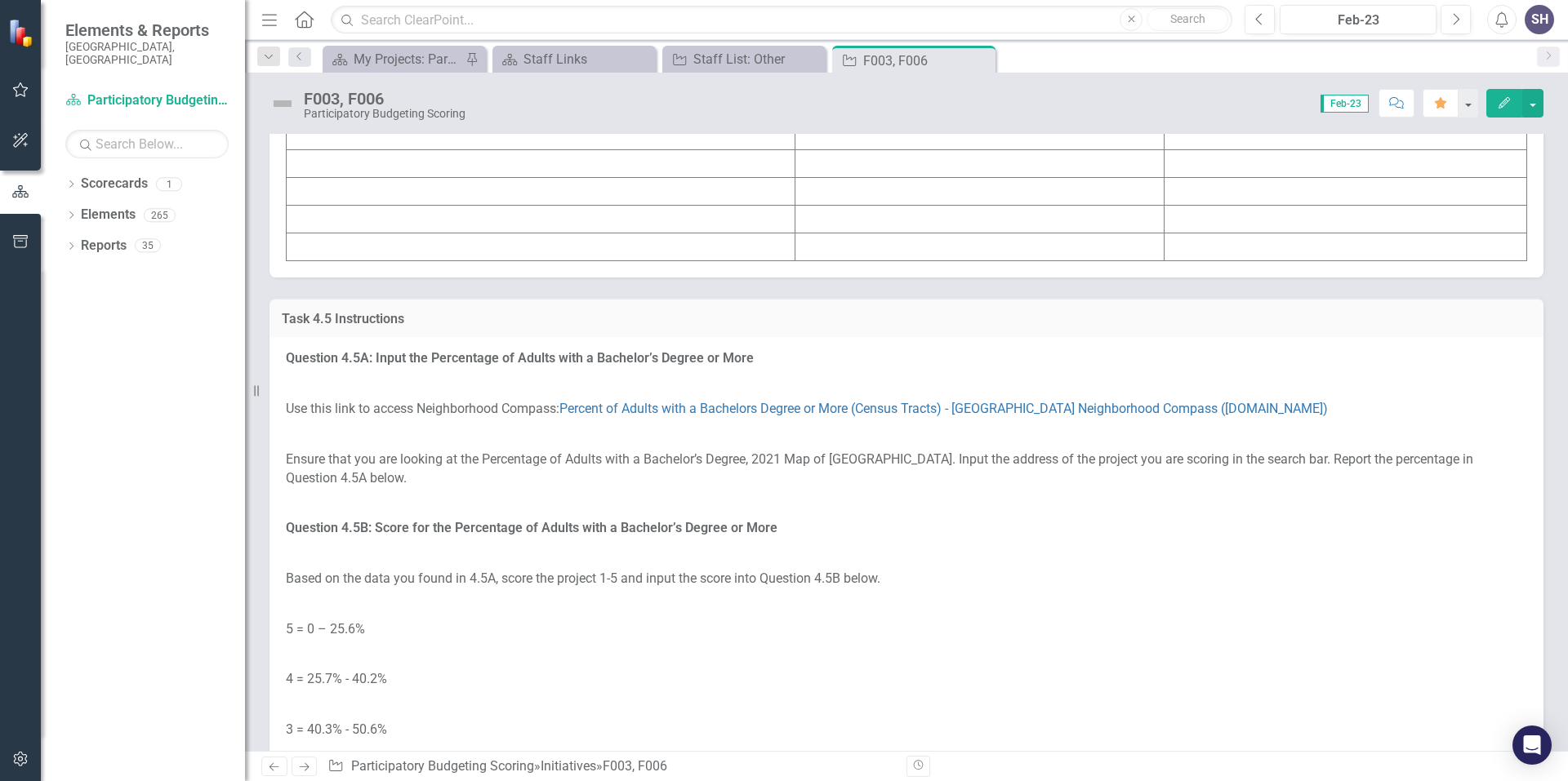
scroll to position [5225, 0]
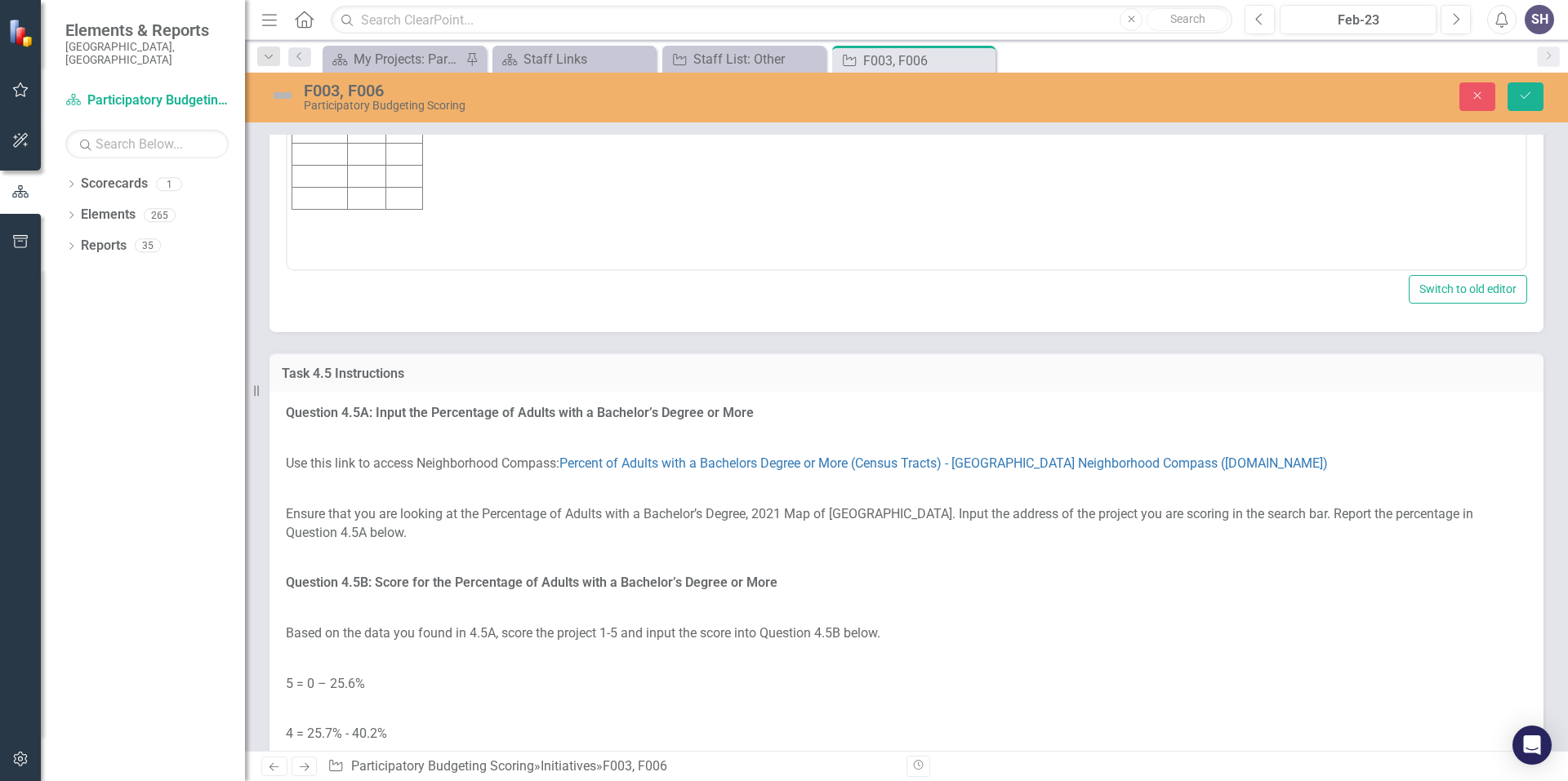
scroll to position [0, 0]
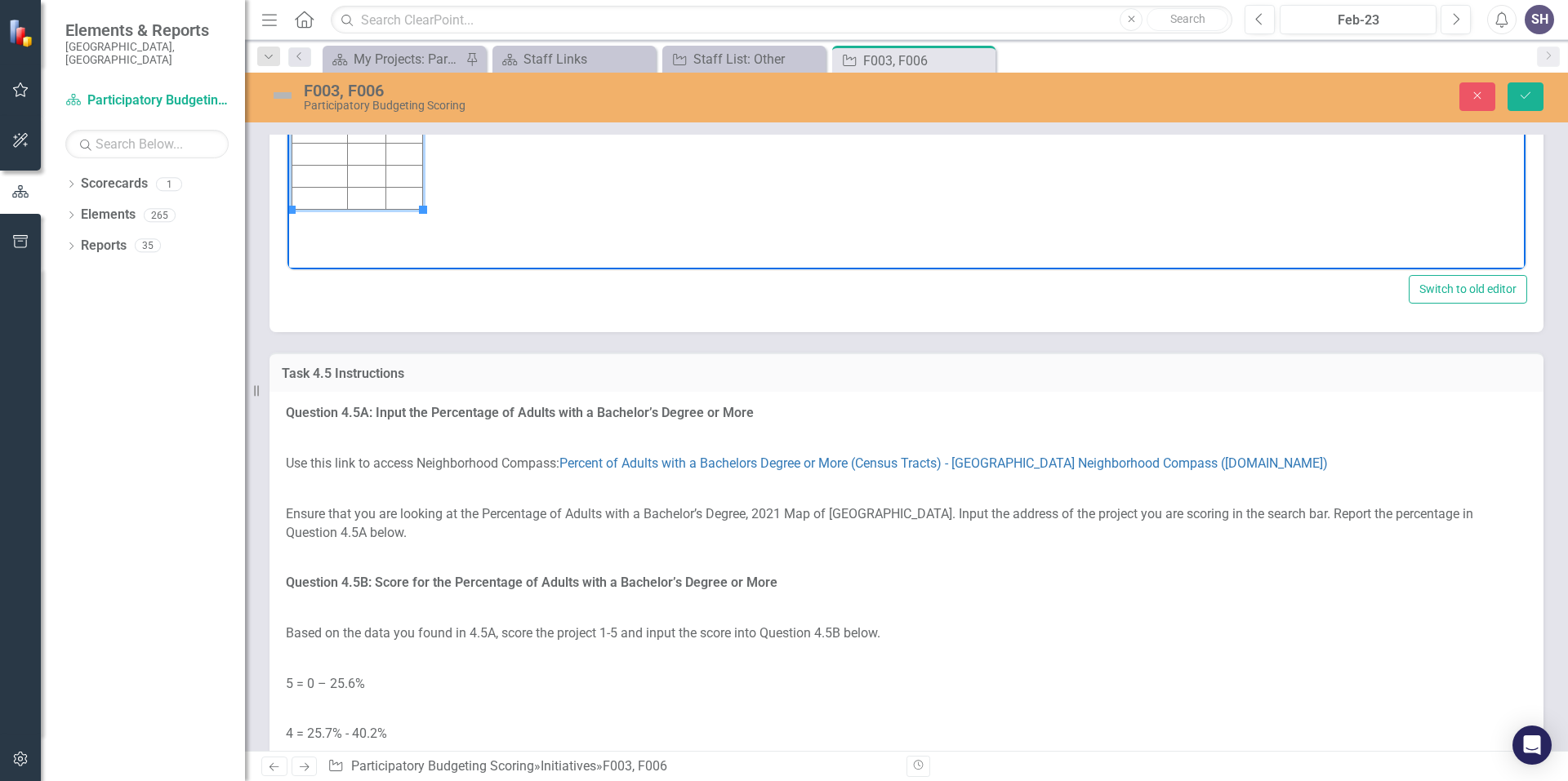
click at [308, 23] on td "Rich Text Area. Press ALT-0 for help." at bounding box center [320, 23] width 56 height 22
click at [306, 48] on td "Rich Text Area. Press ALT-0 for help." at bounding box center [320, 45] width 56 height 22
click at [1530, 97] on icon "Save" at bounding box center [1524, 96] width 14 height 12
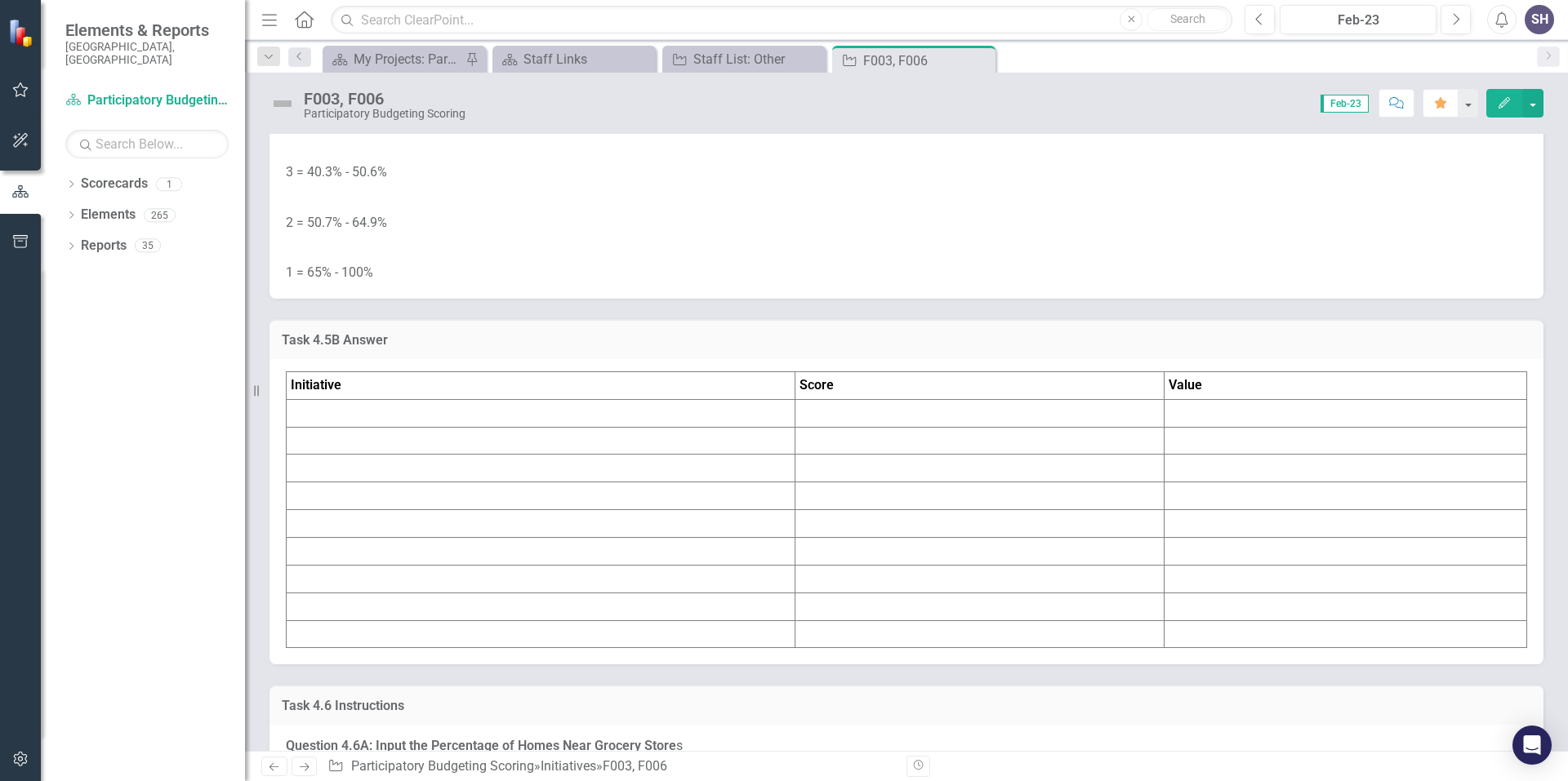
scroll to position [5715, 0]
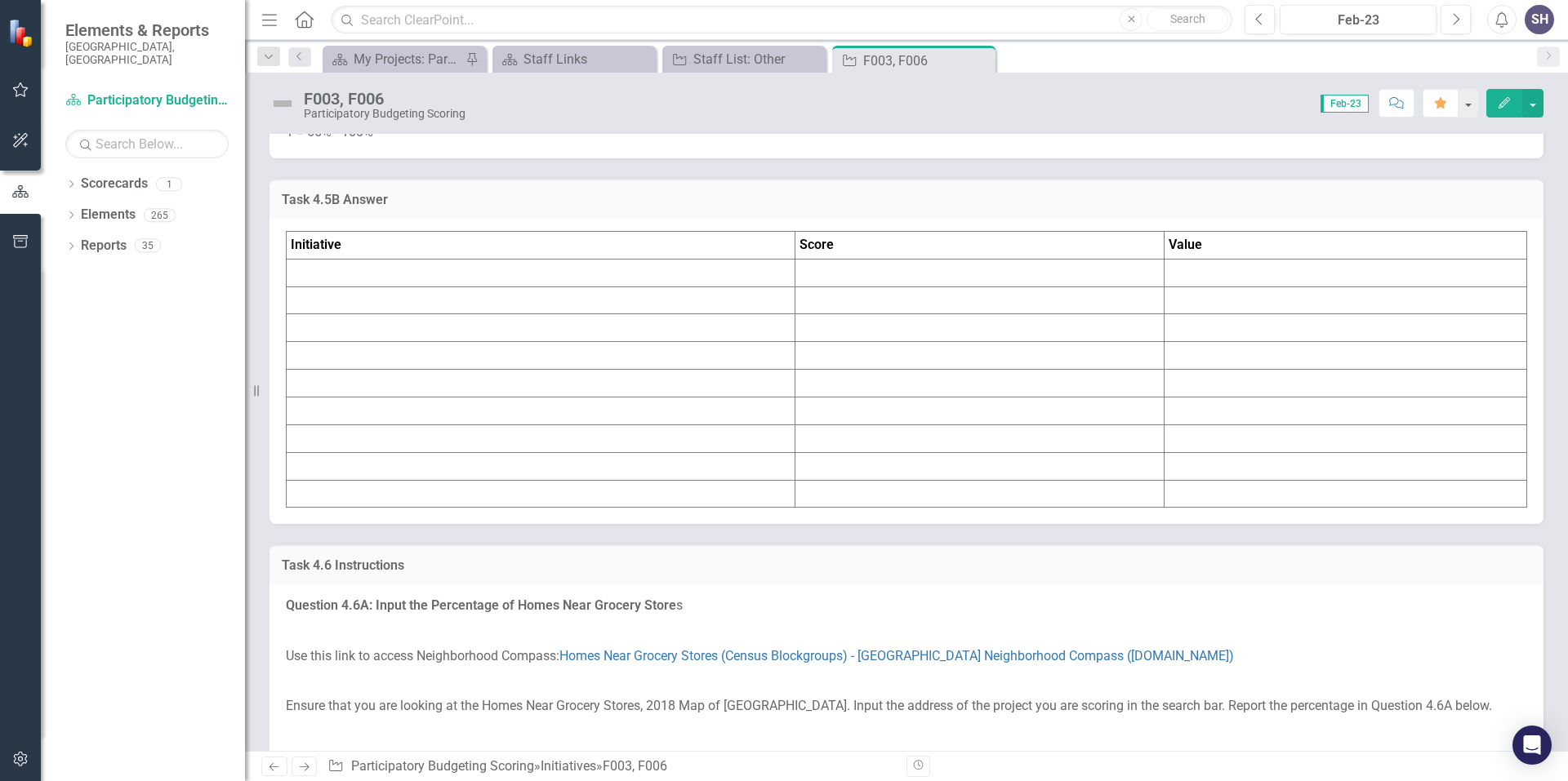
scroll to position [5960, 0]
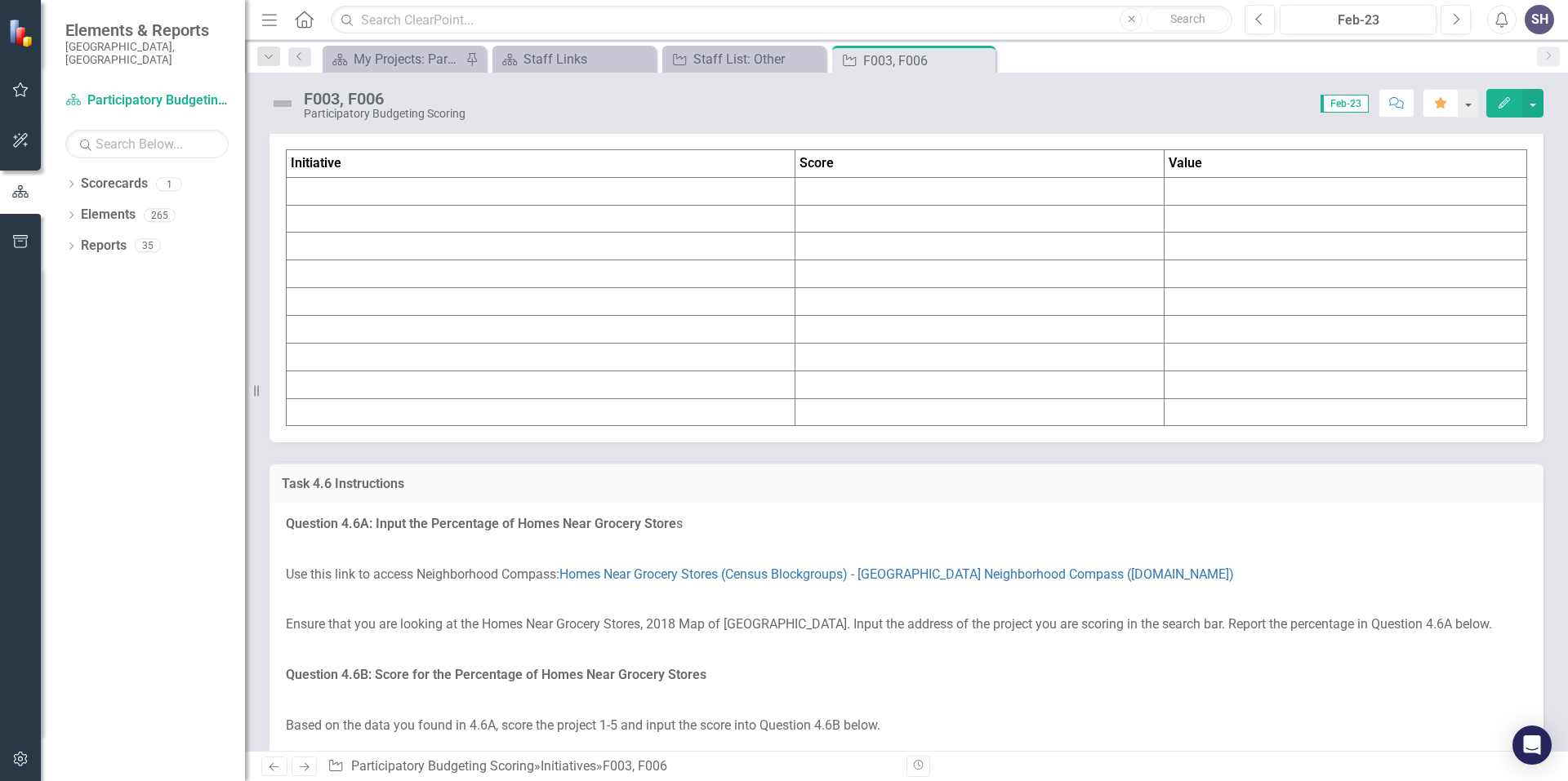
click at [358, 126] on h3 "Task 4.5B Answer" at bounding box center [906, 118] width 1250 height 14
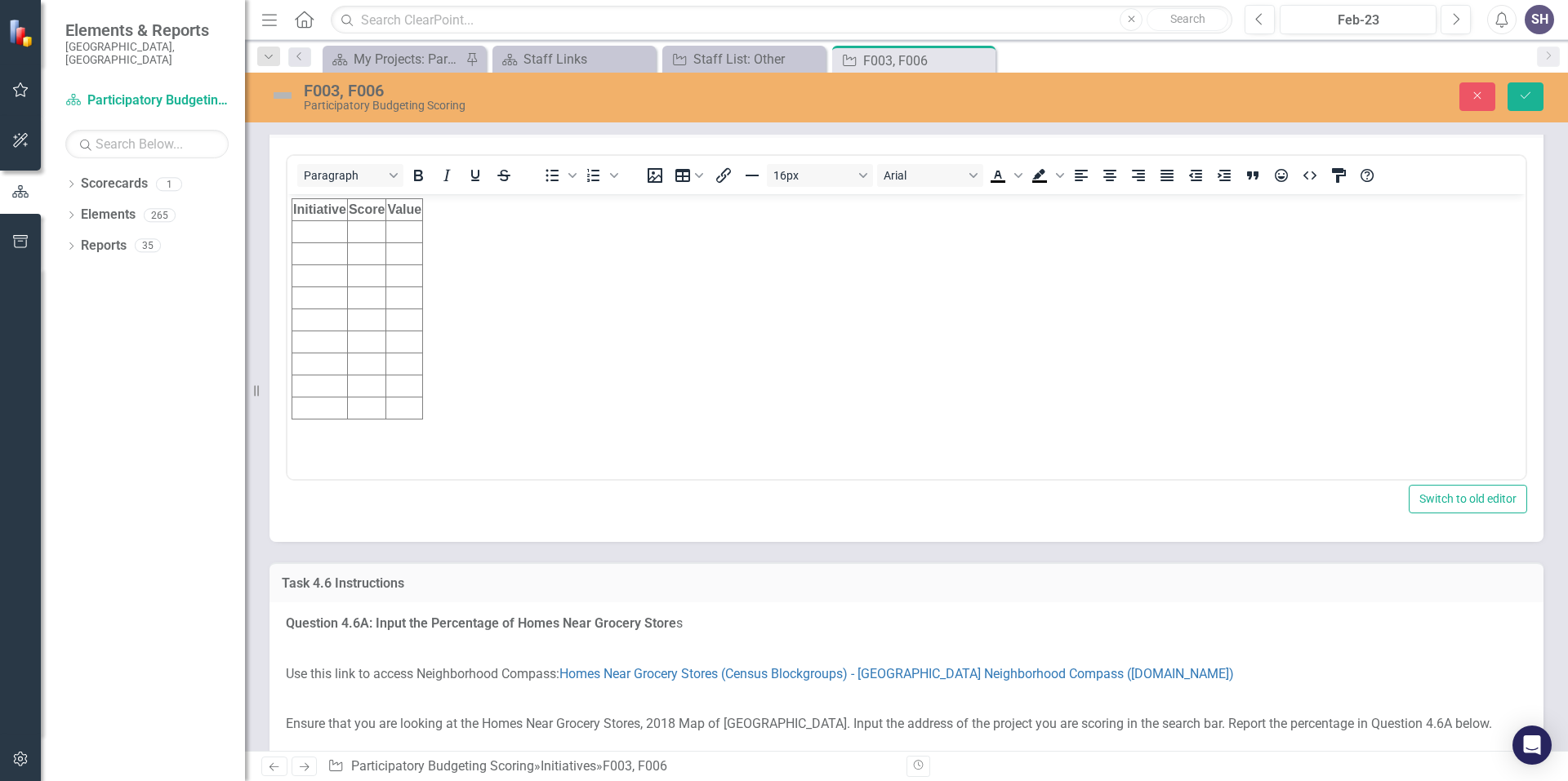
scroll to position [0, 0]
click at [316, 228] on td "Rich Text Area. Press ALT-0 for help." at bounding box center [320, 233] width 56 height 22
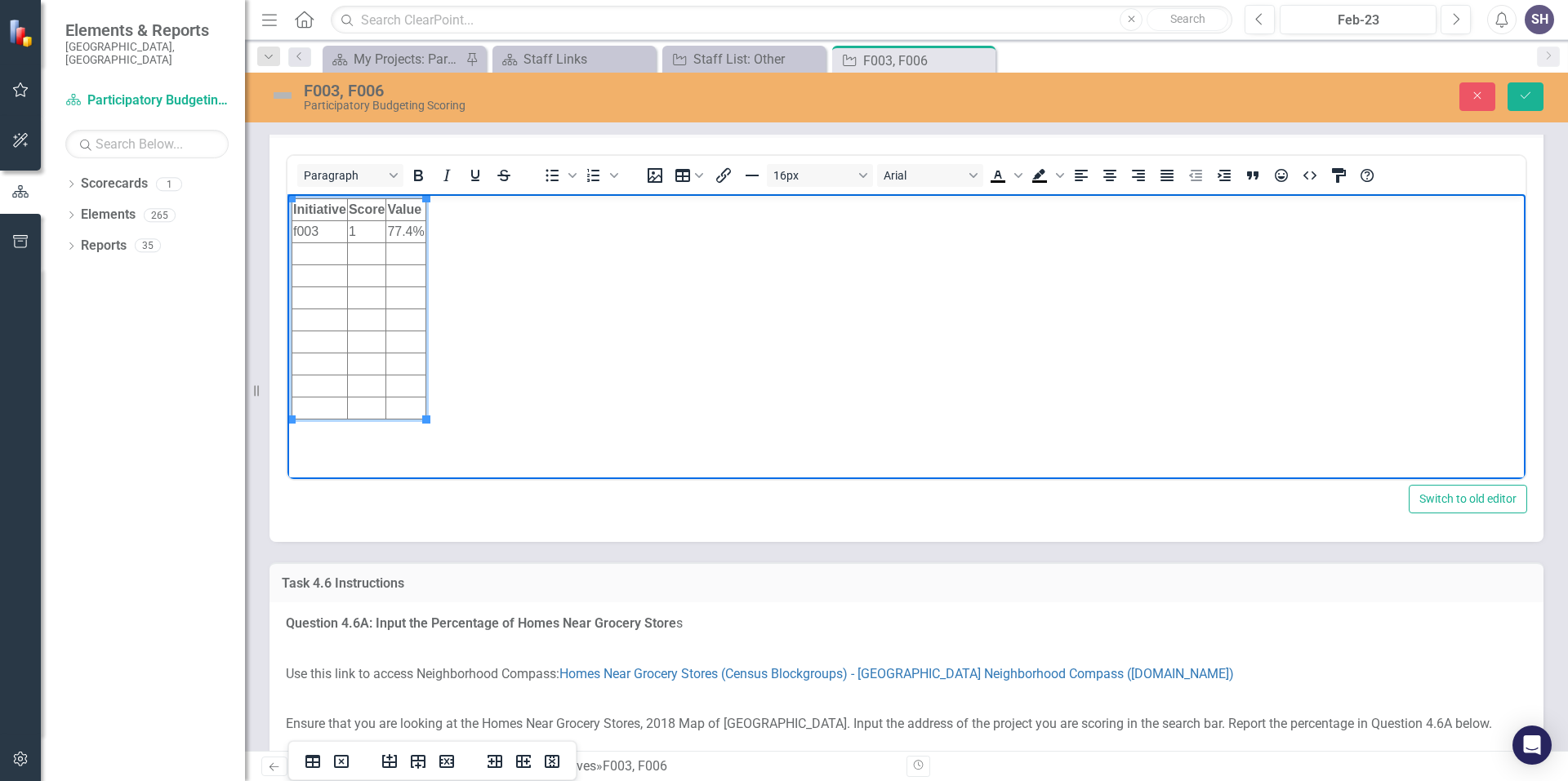
click at [313, 258] on td "Rich Text Area. Press ALT-0 for help." at bounding box center [320, 254] width 56 height 22
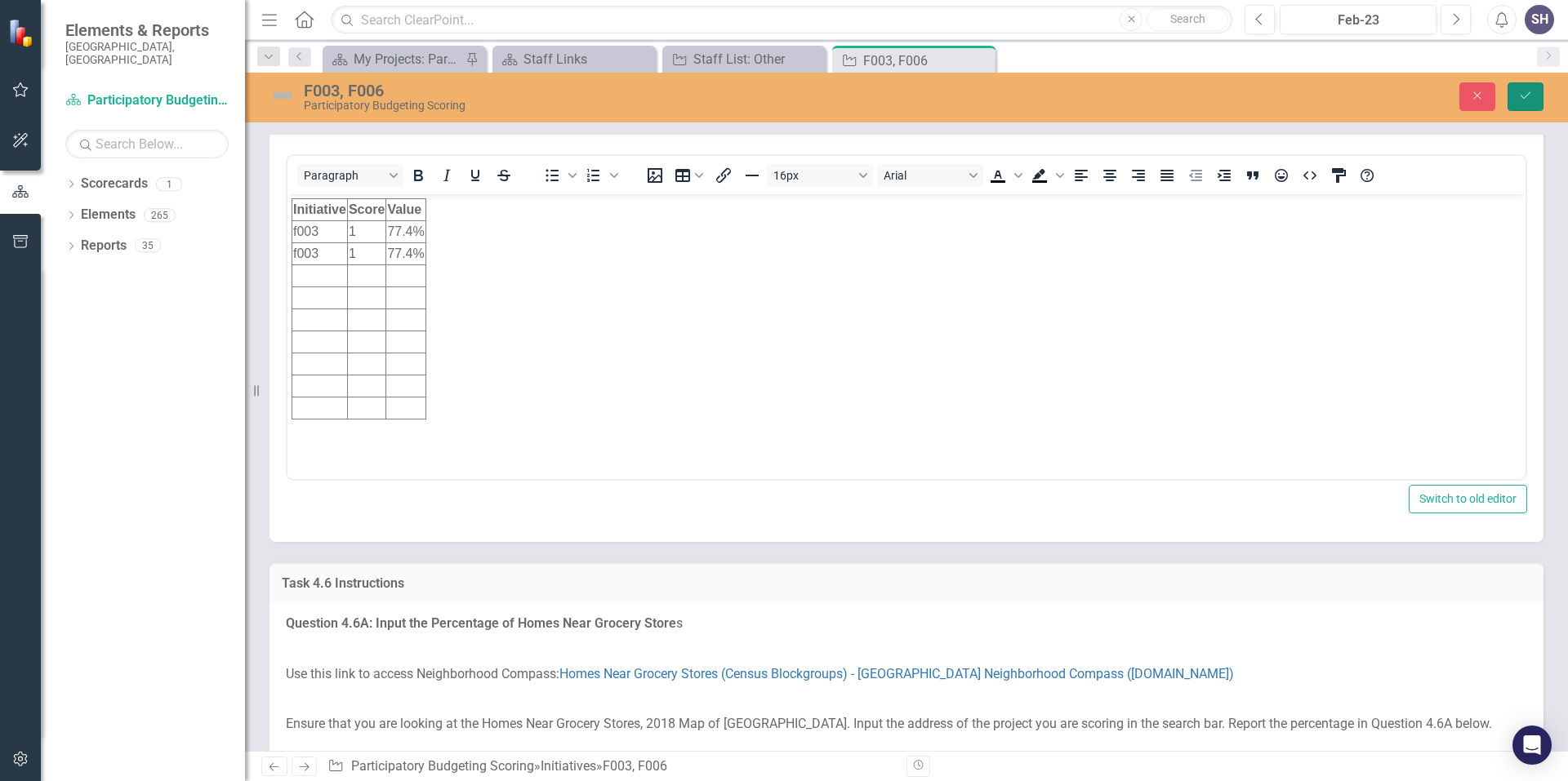
drag, startPoint x: 1527, startPoint y: 102, endPoint x: 1519, endPoint y: 93, distance: 12.0
click at [1519, 93] on icon "Save" at bounding box center [1524, 96] width 14 height 12
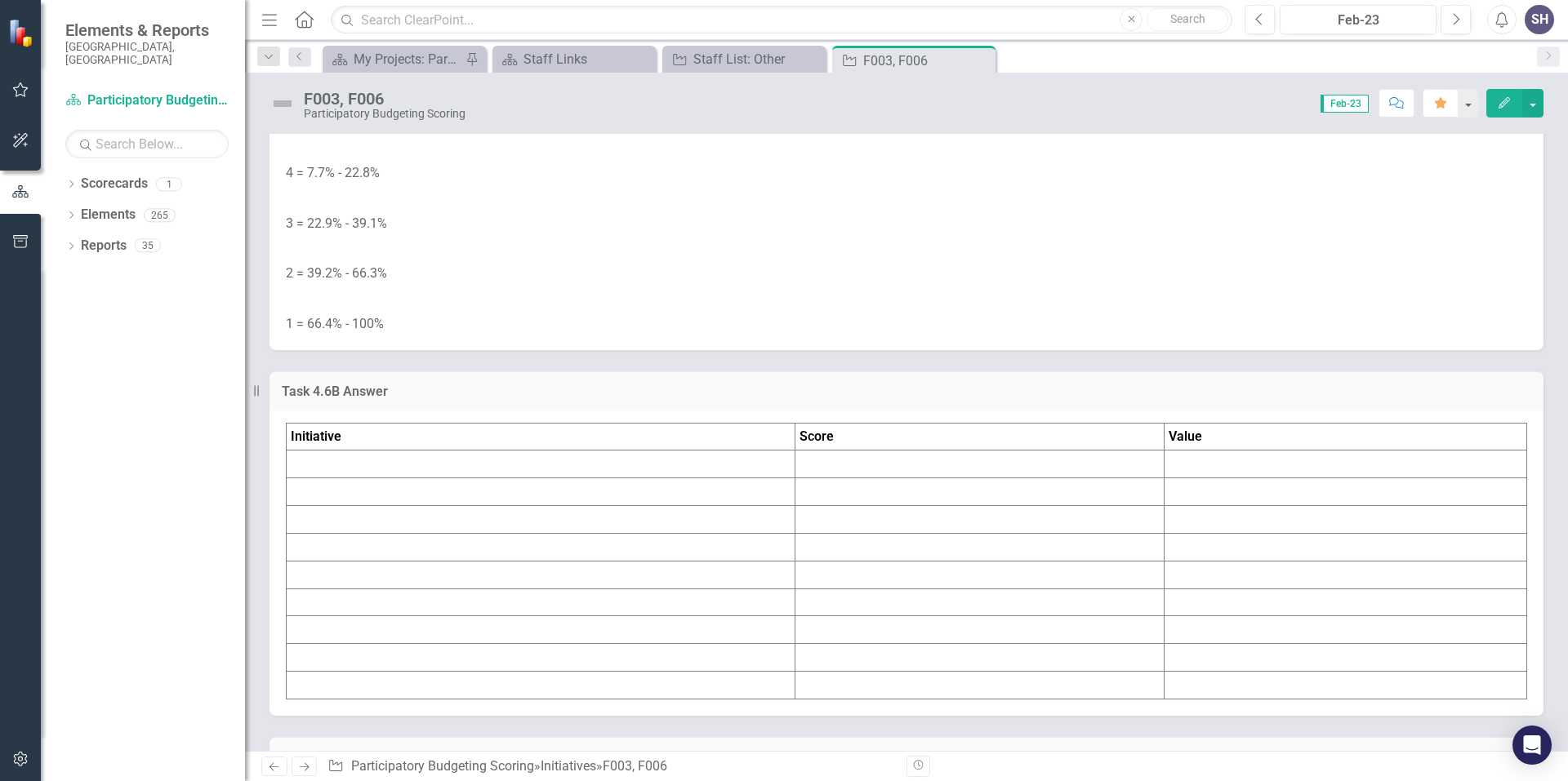
scroll to position [6531, 0]
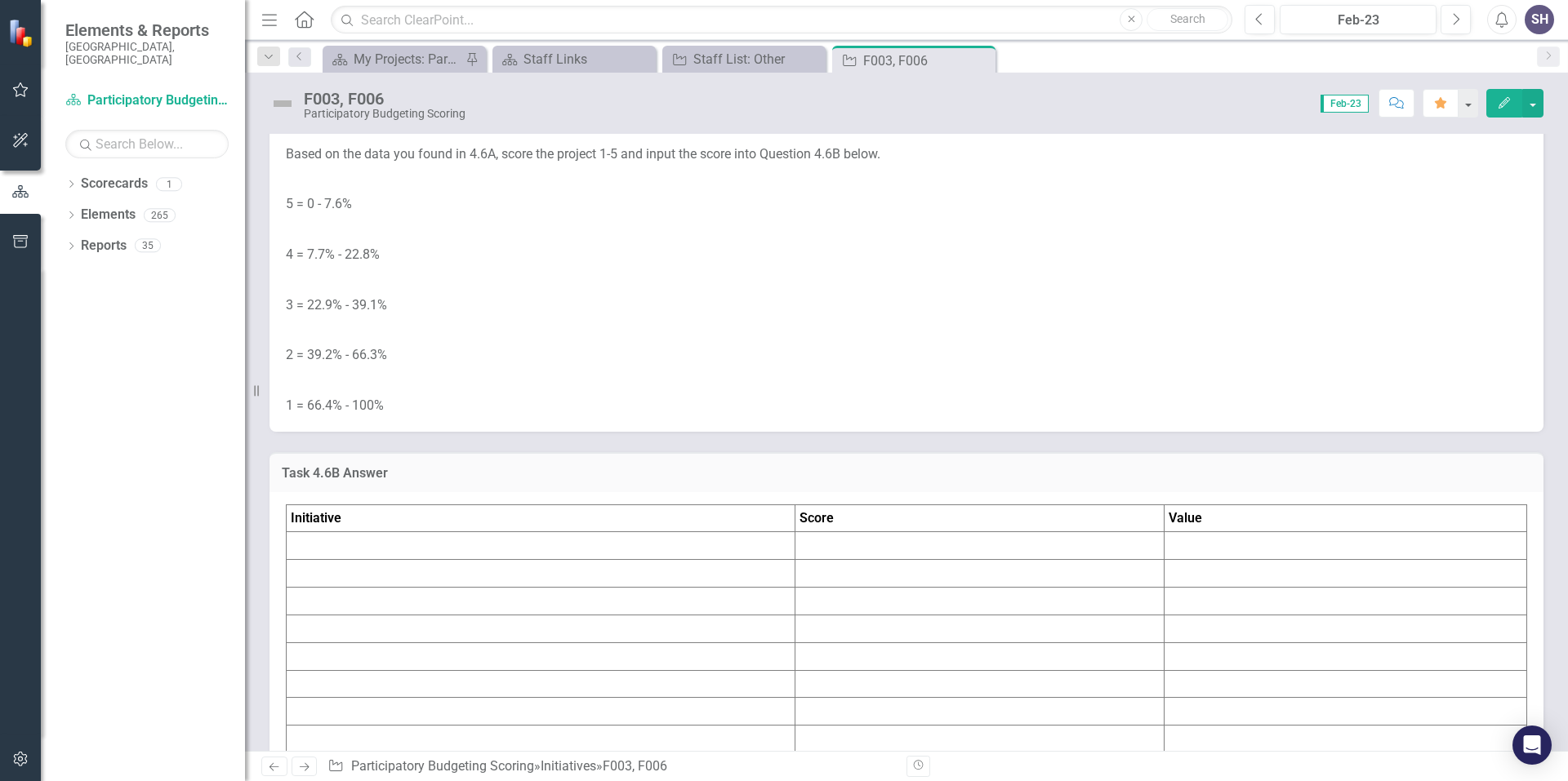
click at [694, 11] on link "Homes Near Grocery Stores (Census Blockgroups) - [GEOGRAPHIC_DATA] Neighborhood…" at bounding box center [896, 3] width 674 height 15
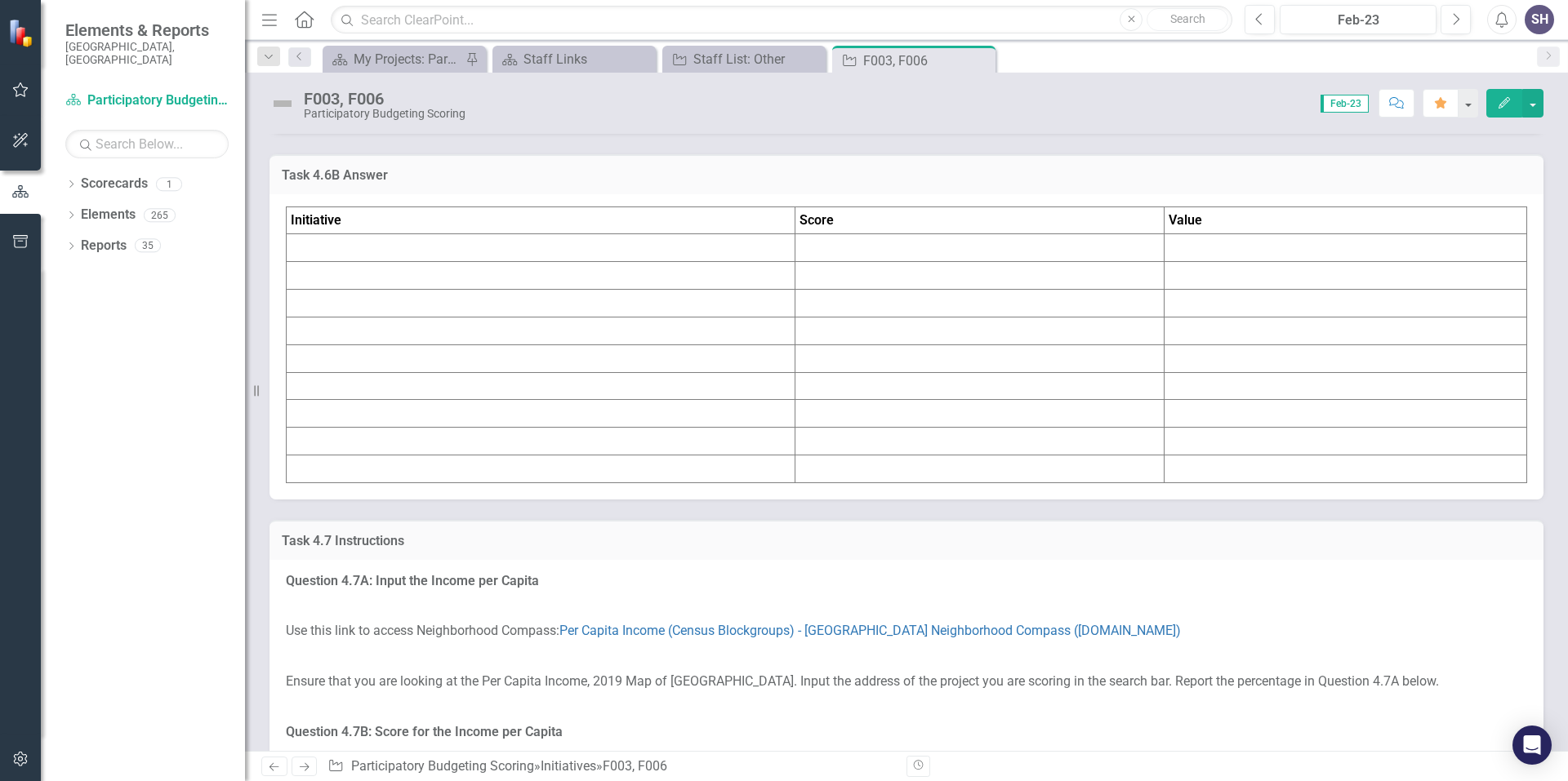
scroll to position [6858, 0]
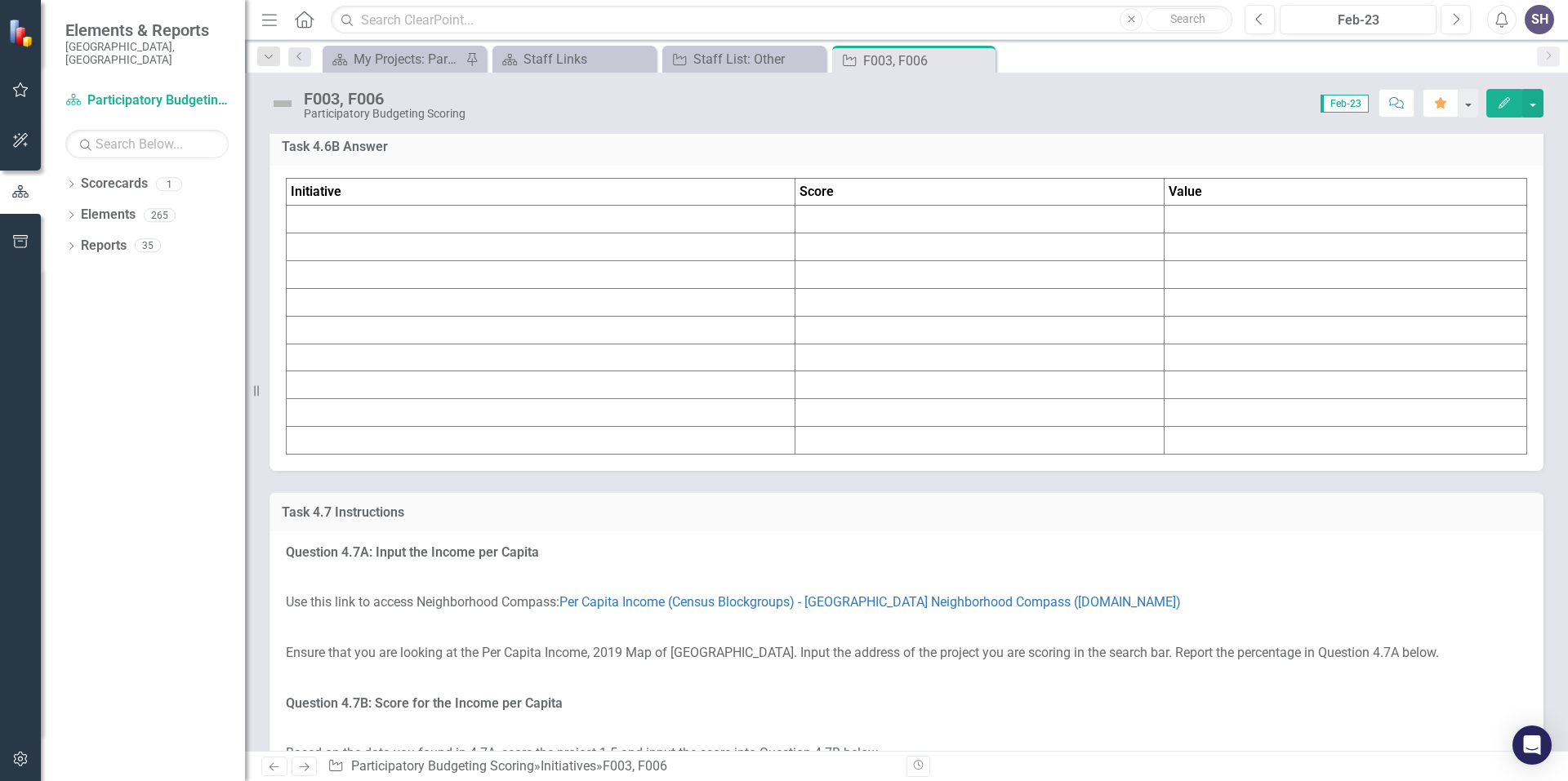
click at [333, 154] on h3 "Task 4.6B Answer" at bounding box center [906, 147] width 1250 height 14
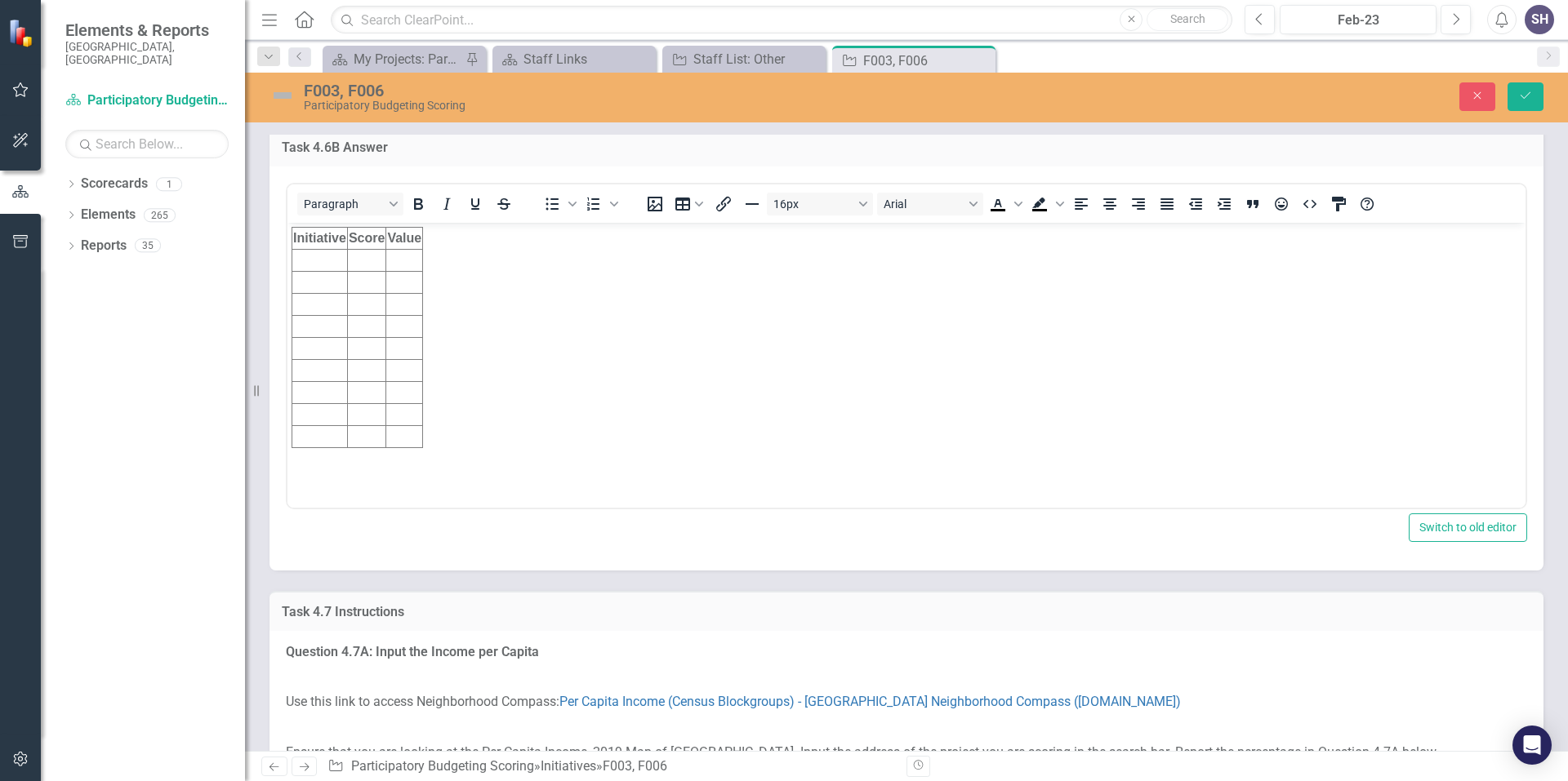
scroll to position [0, 0]
click at [327, 261] on td "Rich Text Area. Press ALT-0 for help." at bounding box center [320, 260] width 56 height 22
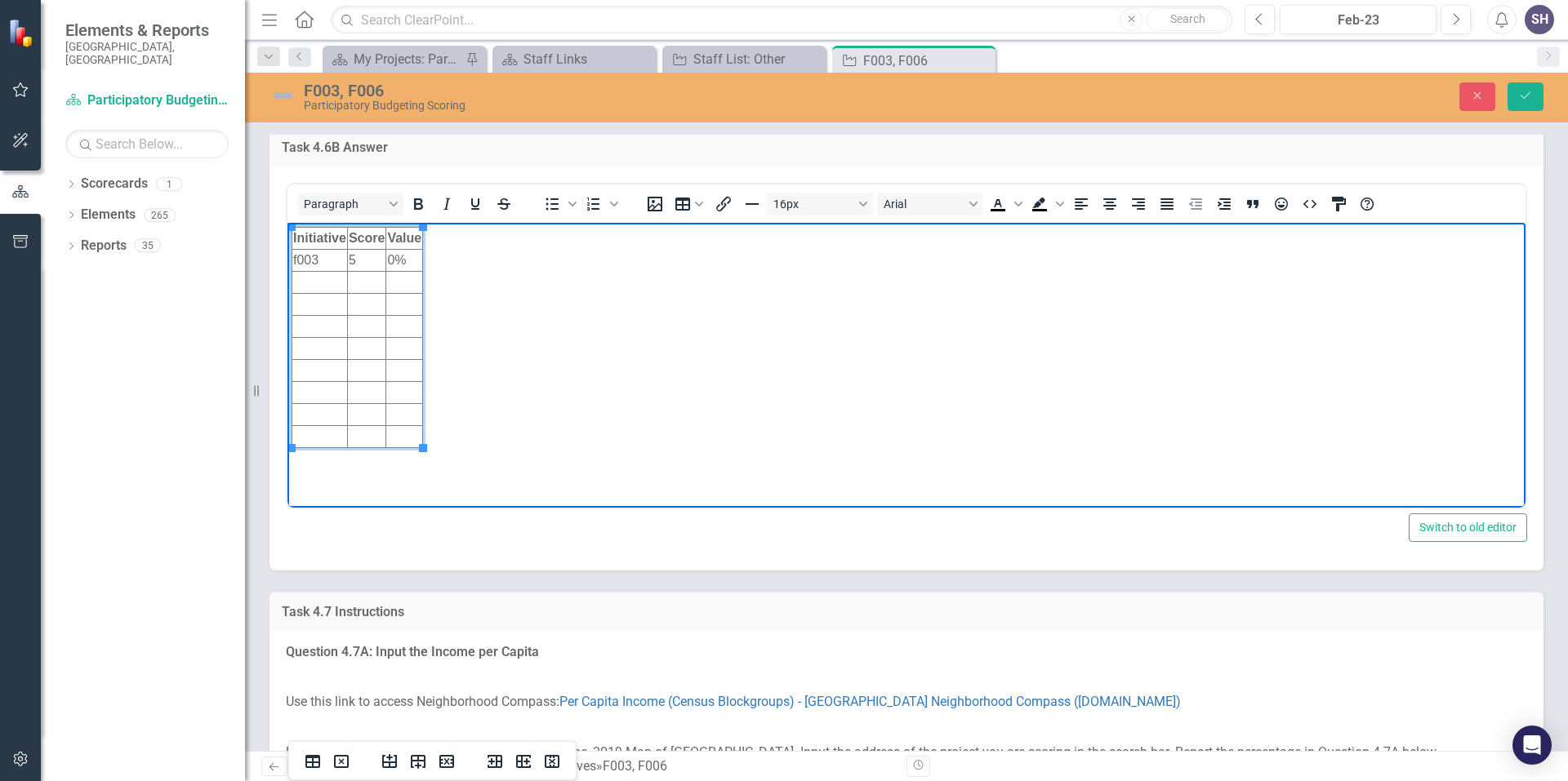
click at [307, 277] on td "Rich Text Area. Press ALT-0 for help." at bounding box center [320, 282] width 56 height 22
click at [1526, 98] on icon "Save" at bounding box center [1524, 96] width 14 height 12
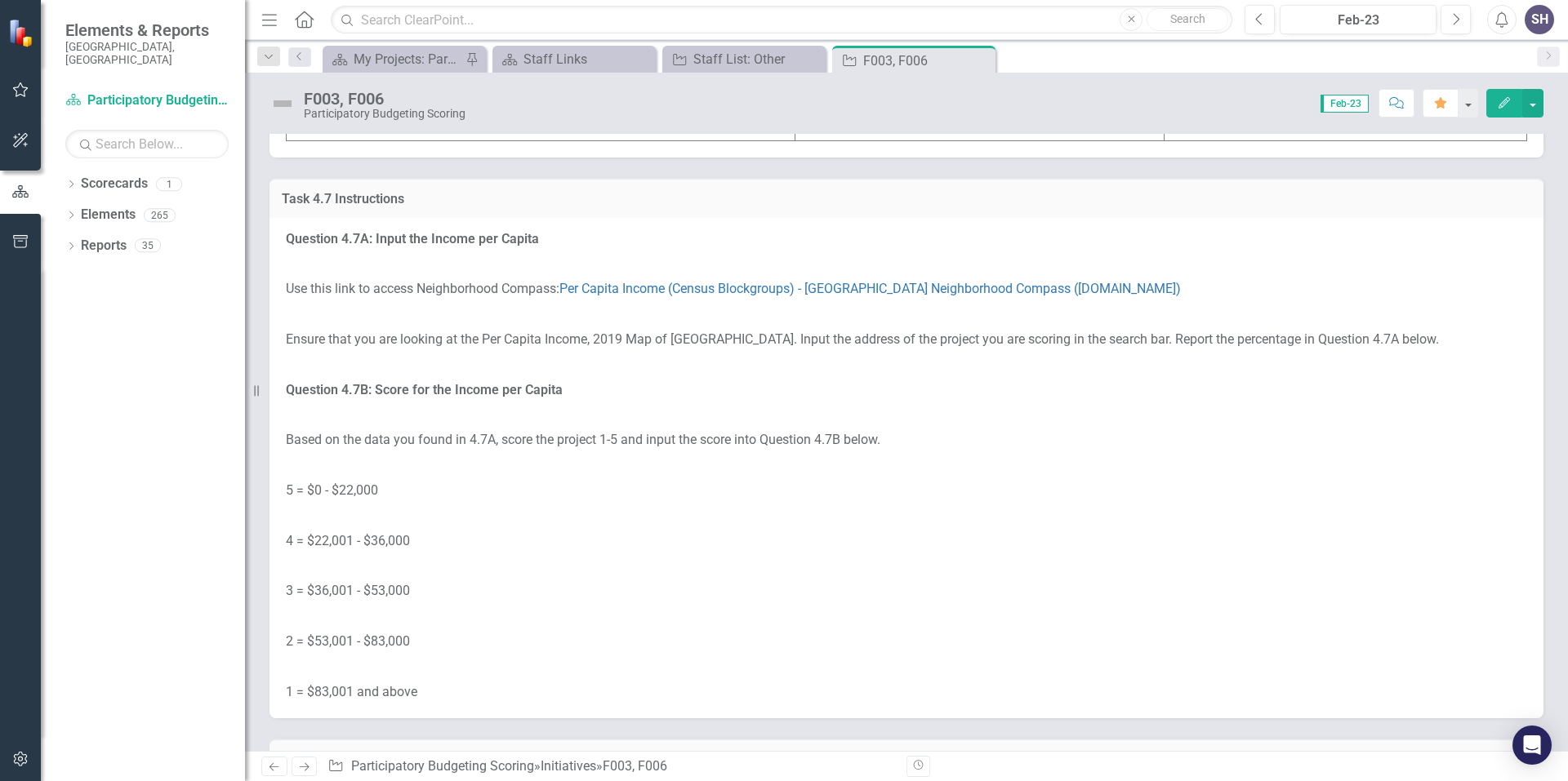
scroll to position [7267, 0]
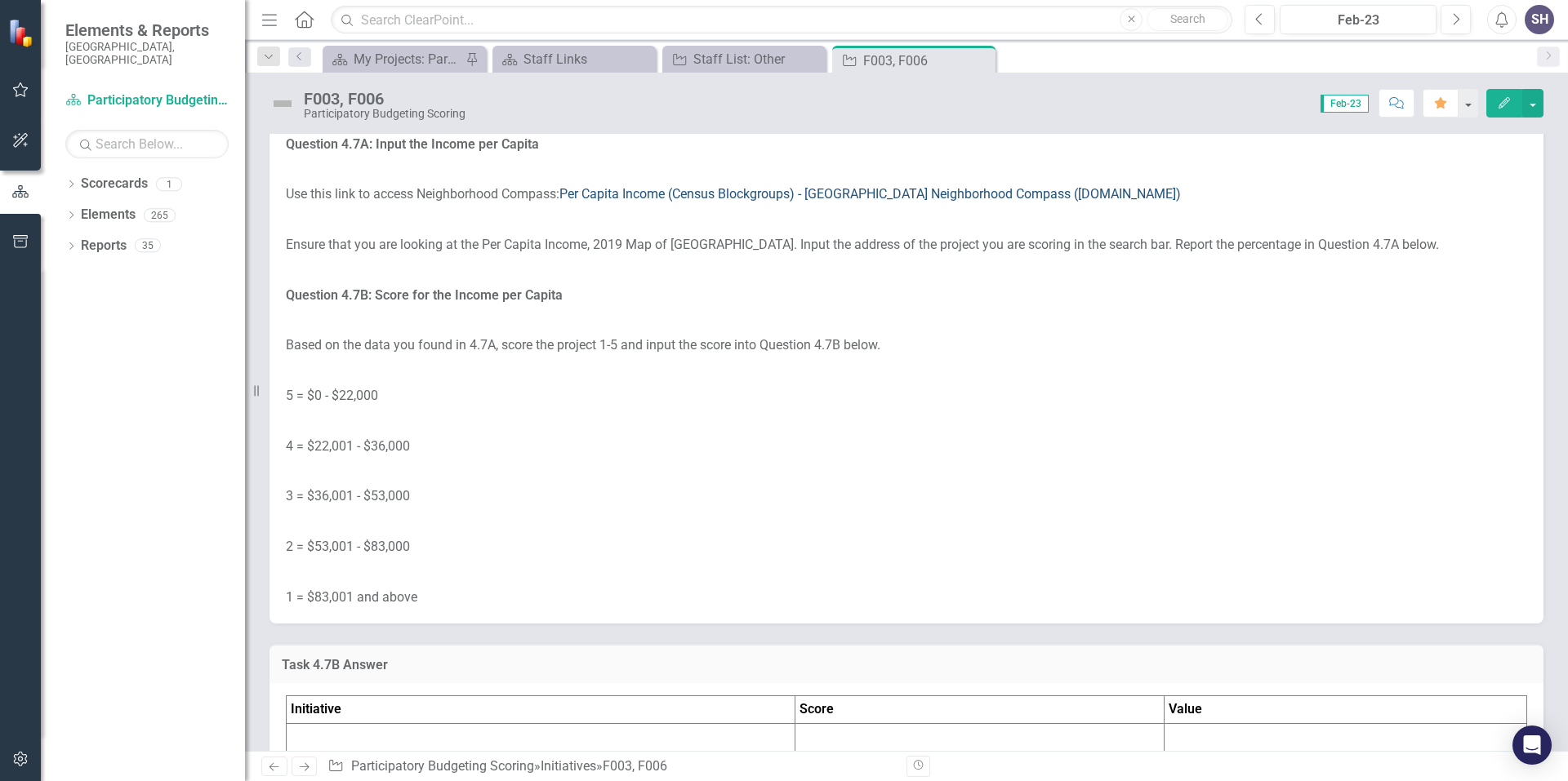
click at [653, 201] on link "Per Capita Income (Census Blockgroups) - [GEOGRAPHIC_DATA] Neighborhood Compass…" at bounding box center [870, 194] width 621 height 15
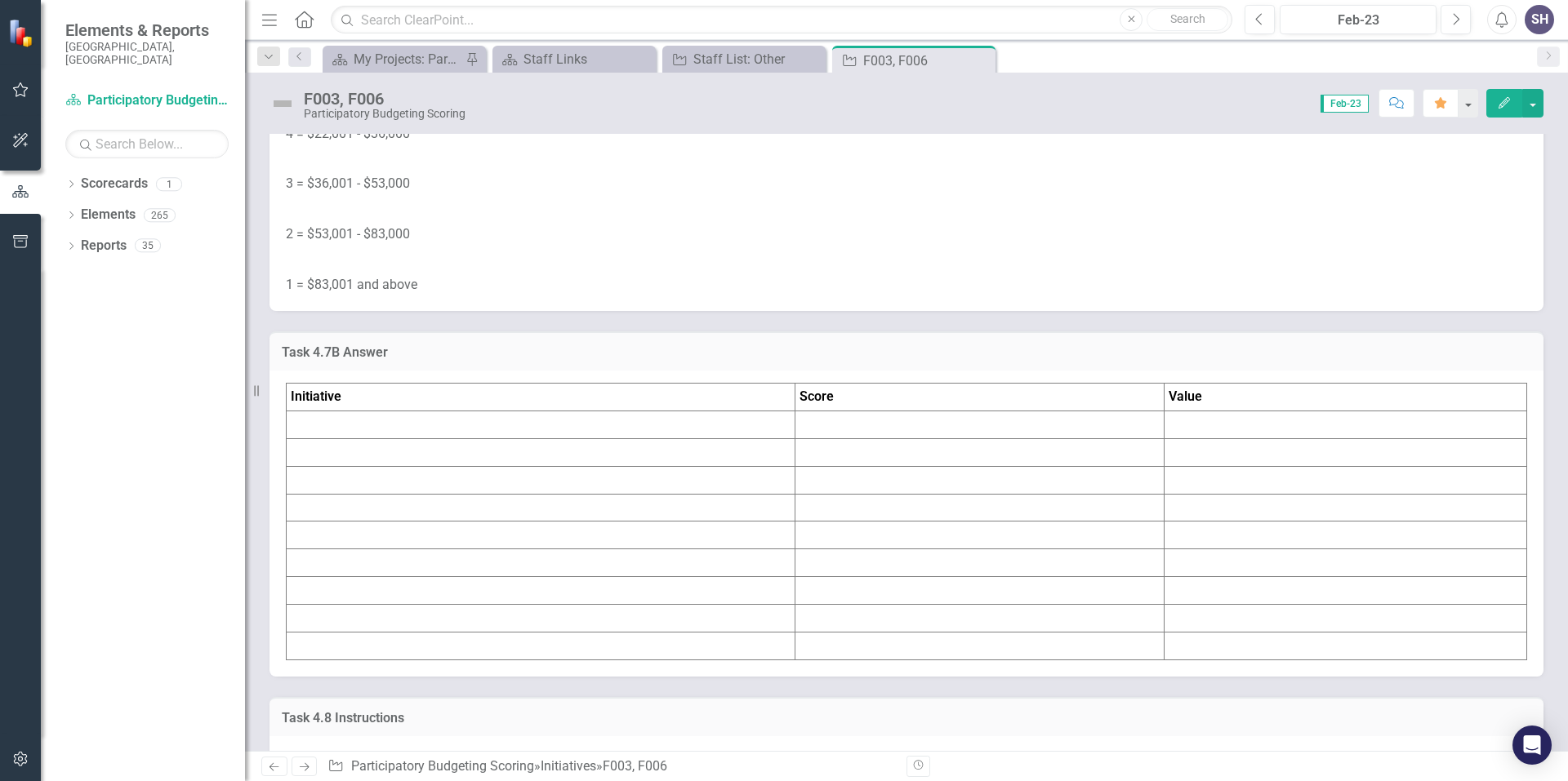
scroll to position [7593, 0]
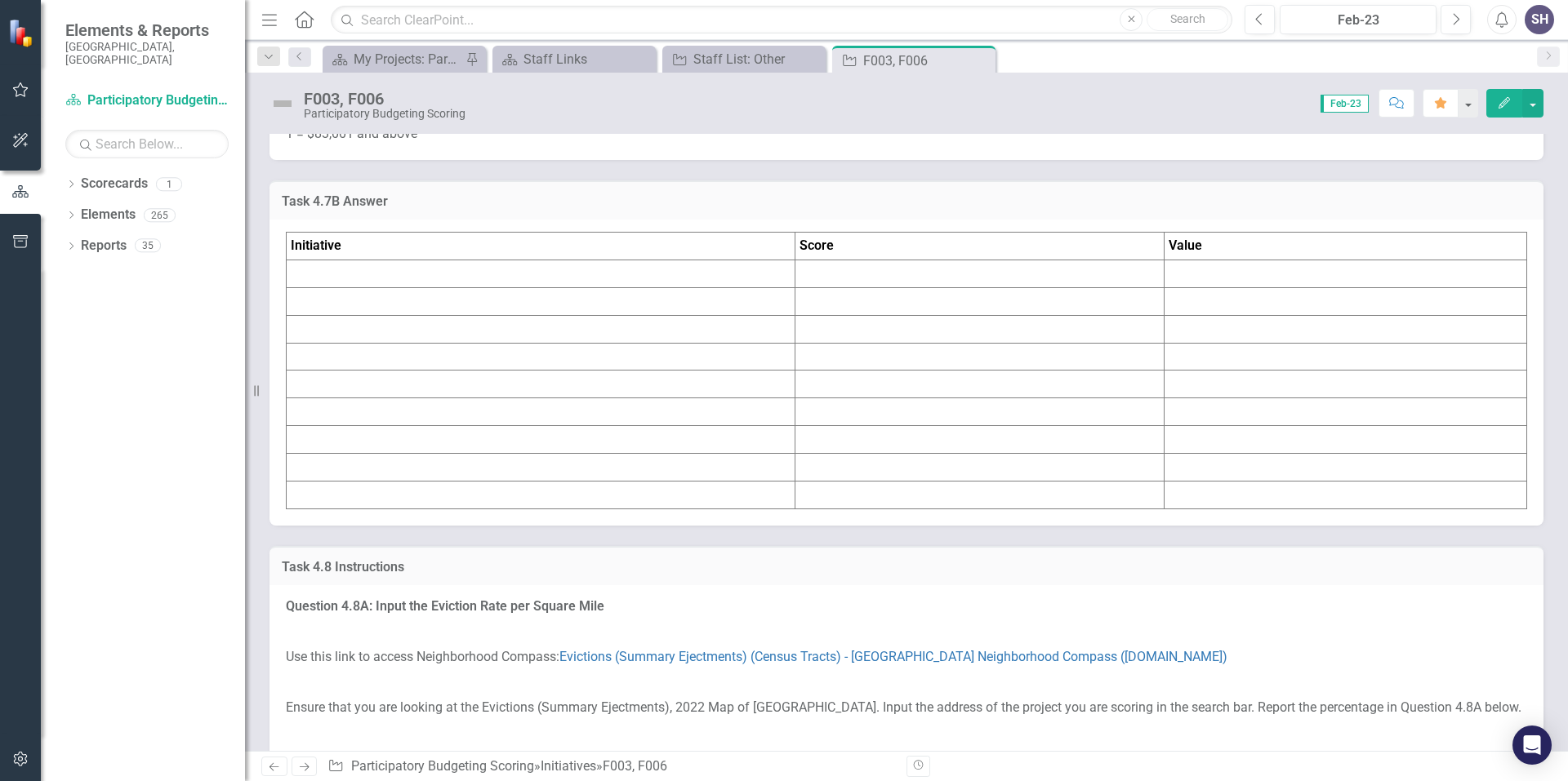
scroll to position [7838, 0]
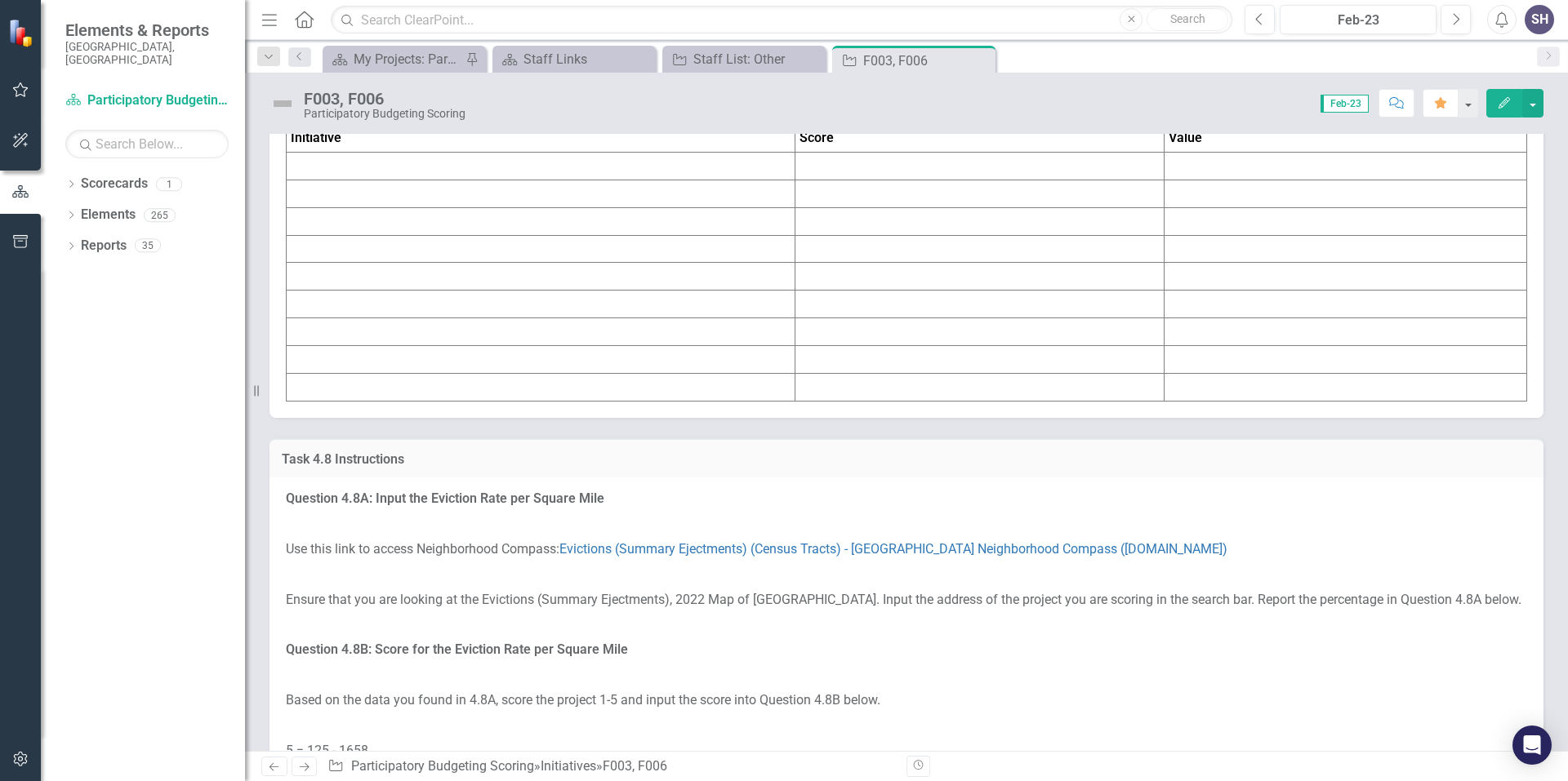
click at [365, 101] on h3 "Task 4.7B Answer" at bounding box center [906, 94] width 1250 height 14
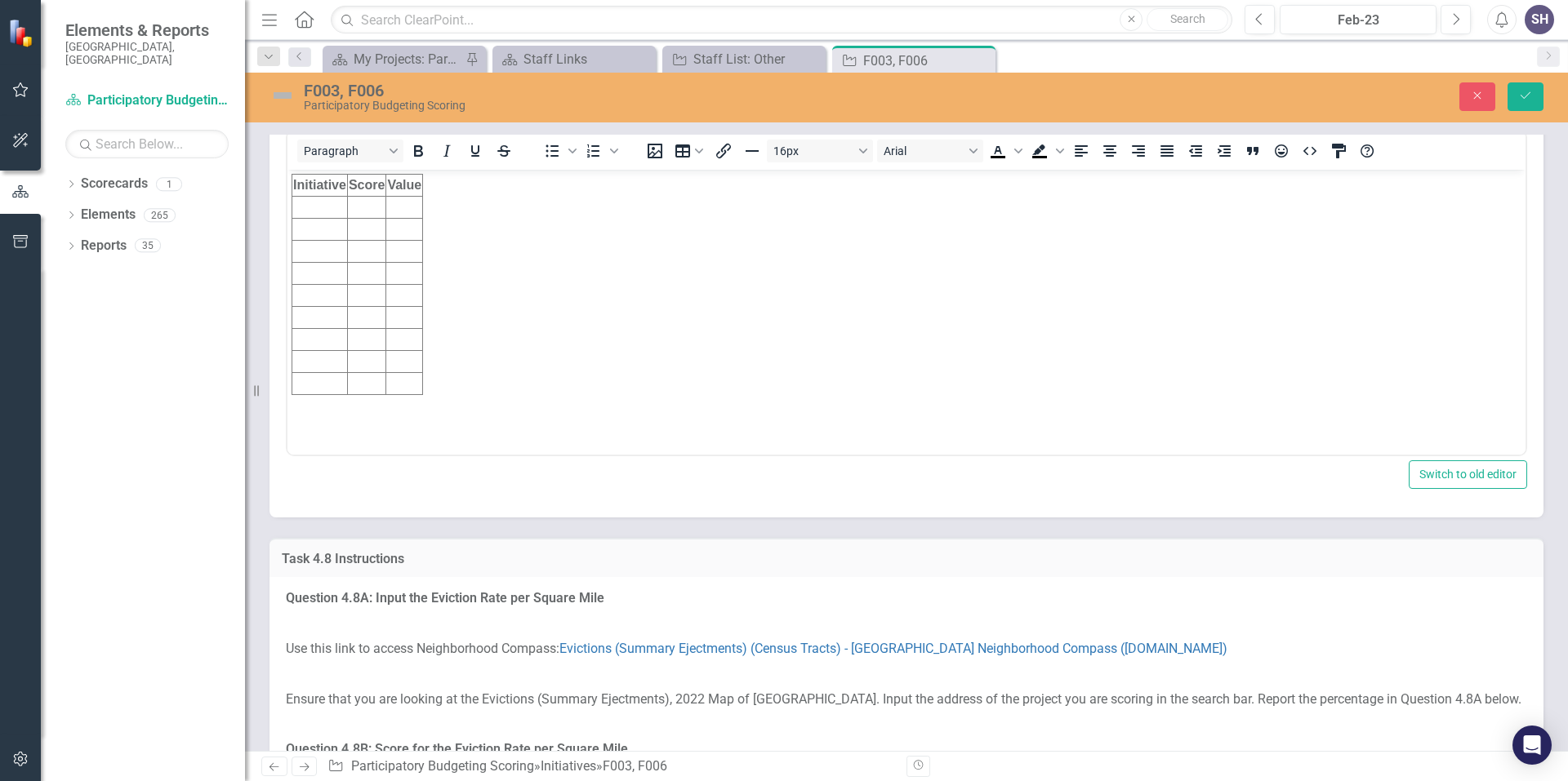
scroll to position [0, 0]
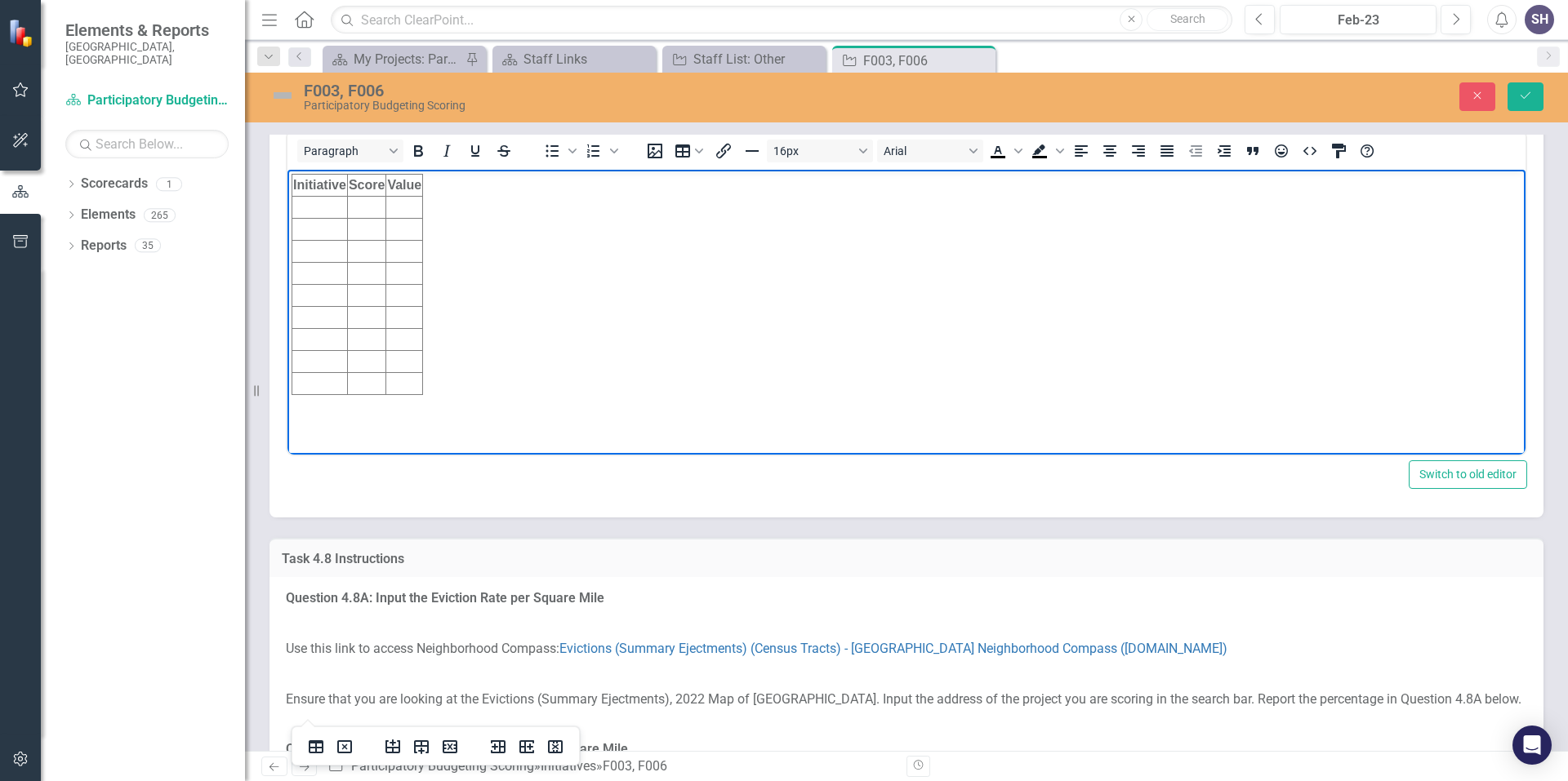
click at [317, 204] on td "Rich Text Area. Press ALT-0 for help." at bounding box center [320, 207] width 56 height 22
click at [308, 228] on td "Rich Text Area. Press ALT-0 for help." at bounding box center [320, 229] width 56 height 22
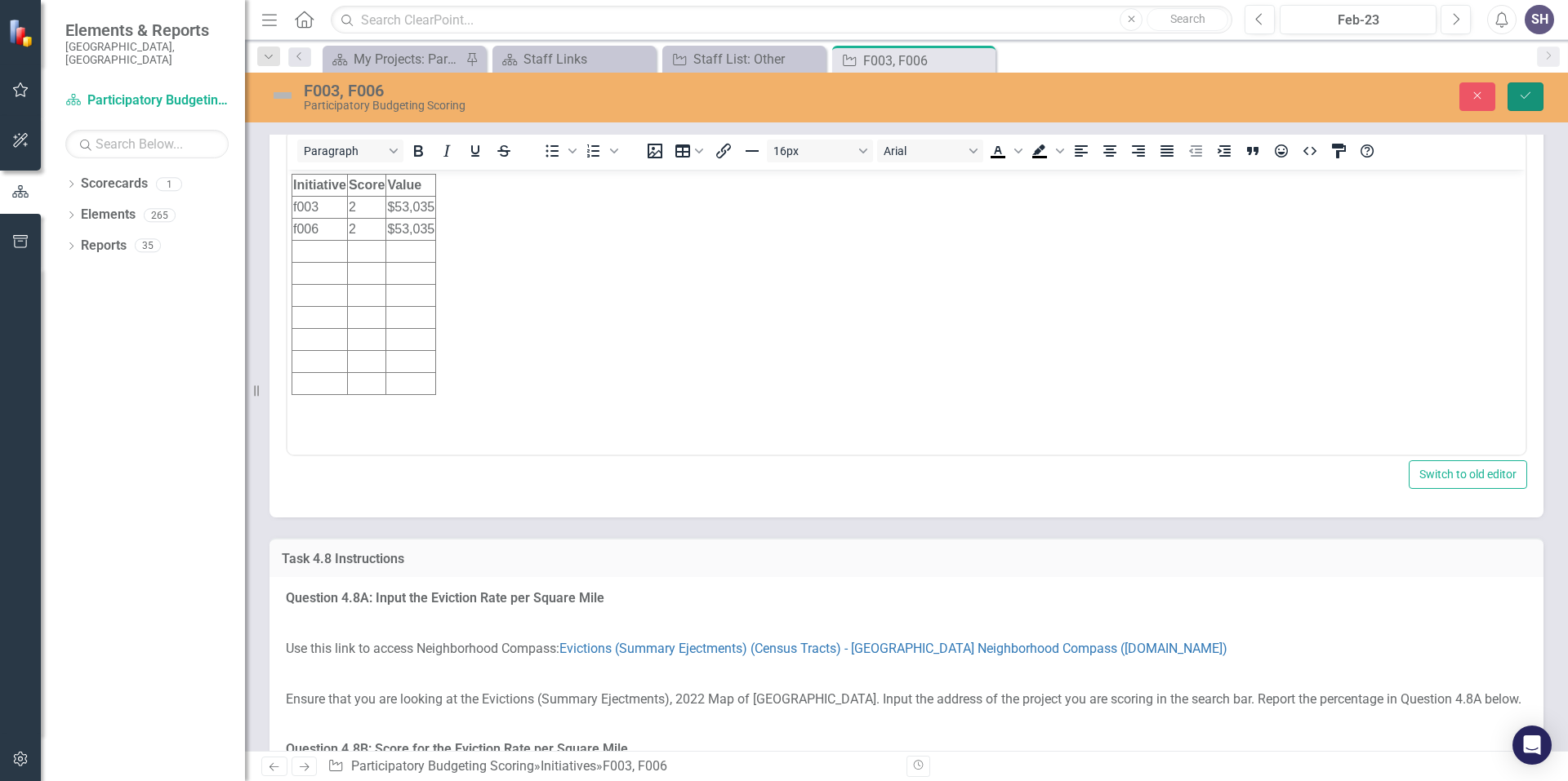
click at [1528, 97] on icon "Save" at bounding box center [1524, 96] width 14 height 12
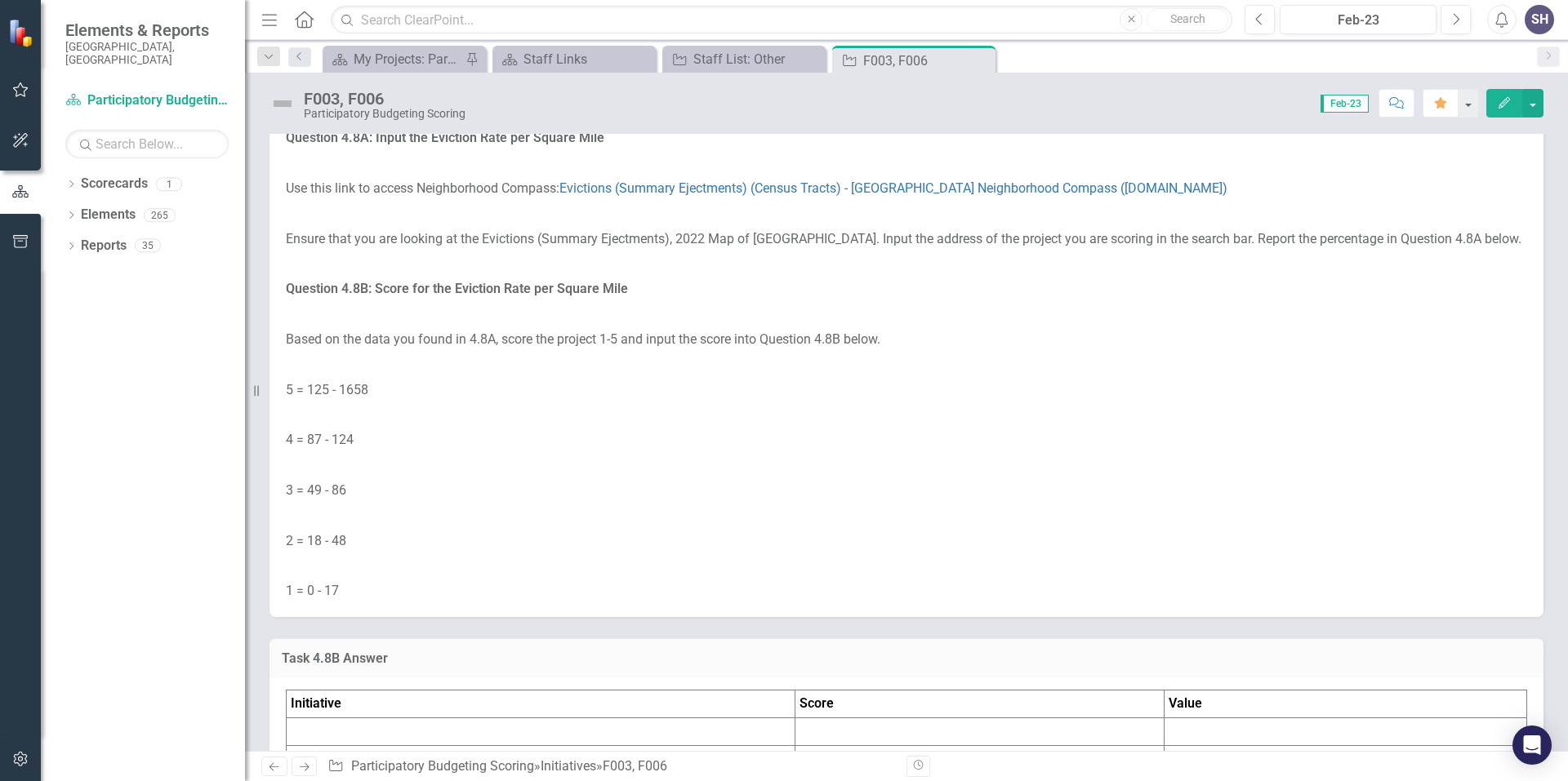
scroll to position [8246, 0]
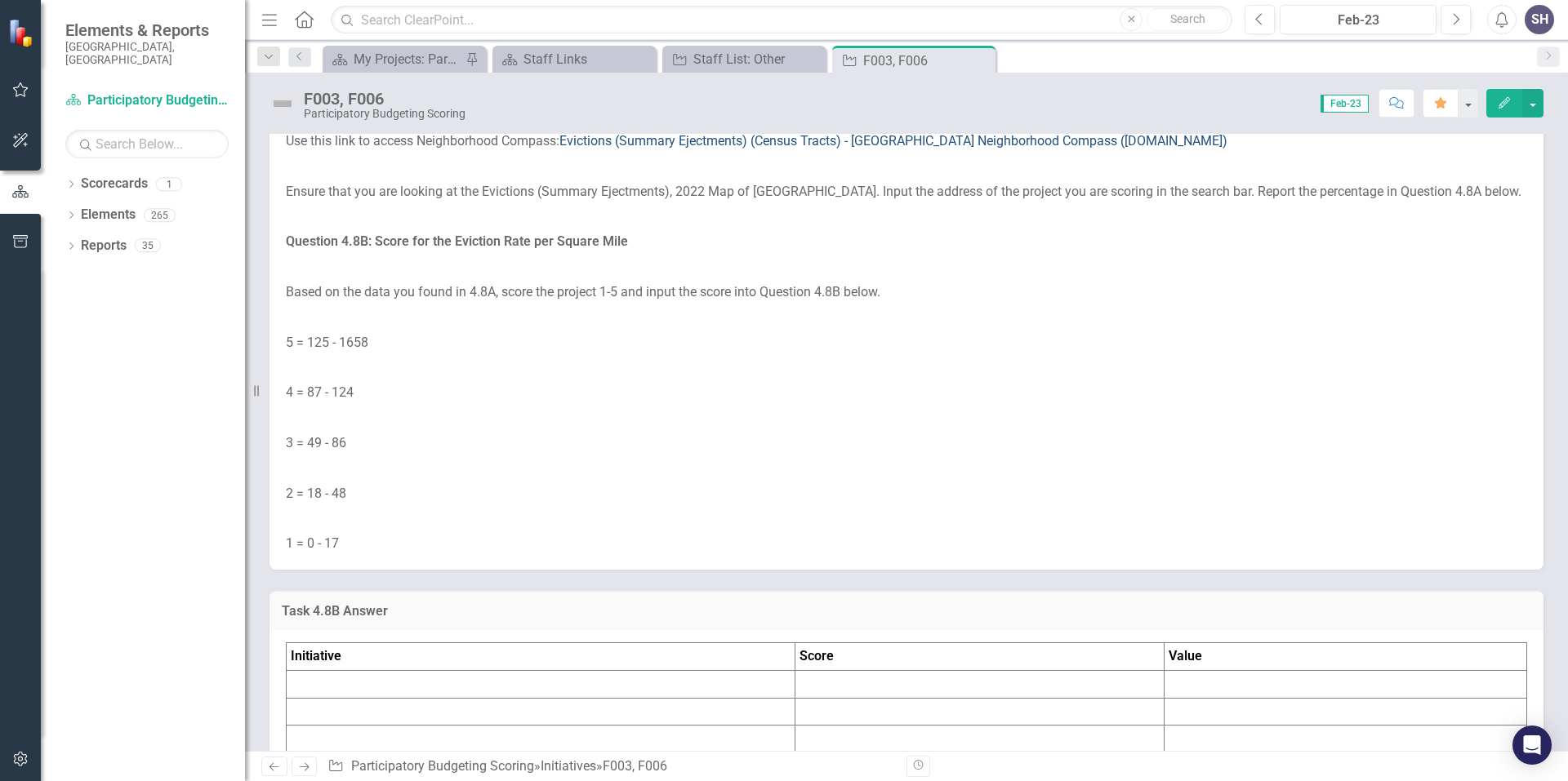
click at [658, 148] on link "Evictions (Summary Ejectments) (Census Tracts) - [GEOGRAPHIC_DATA] Neighborhood…" at bounding box center [893, 141] width 668 height 15
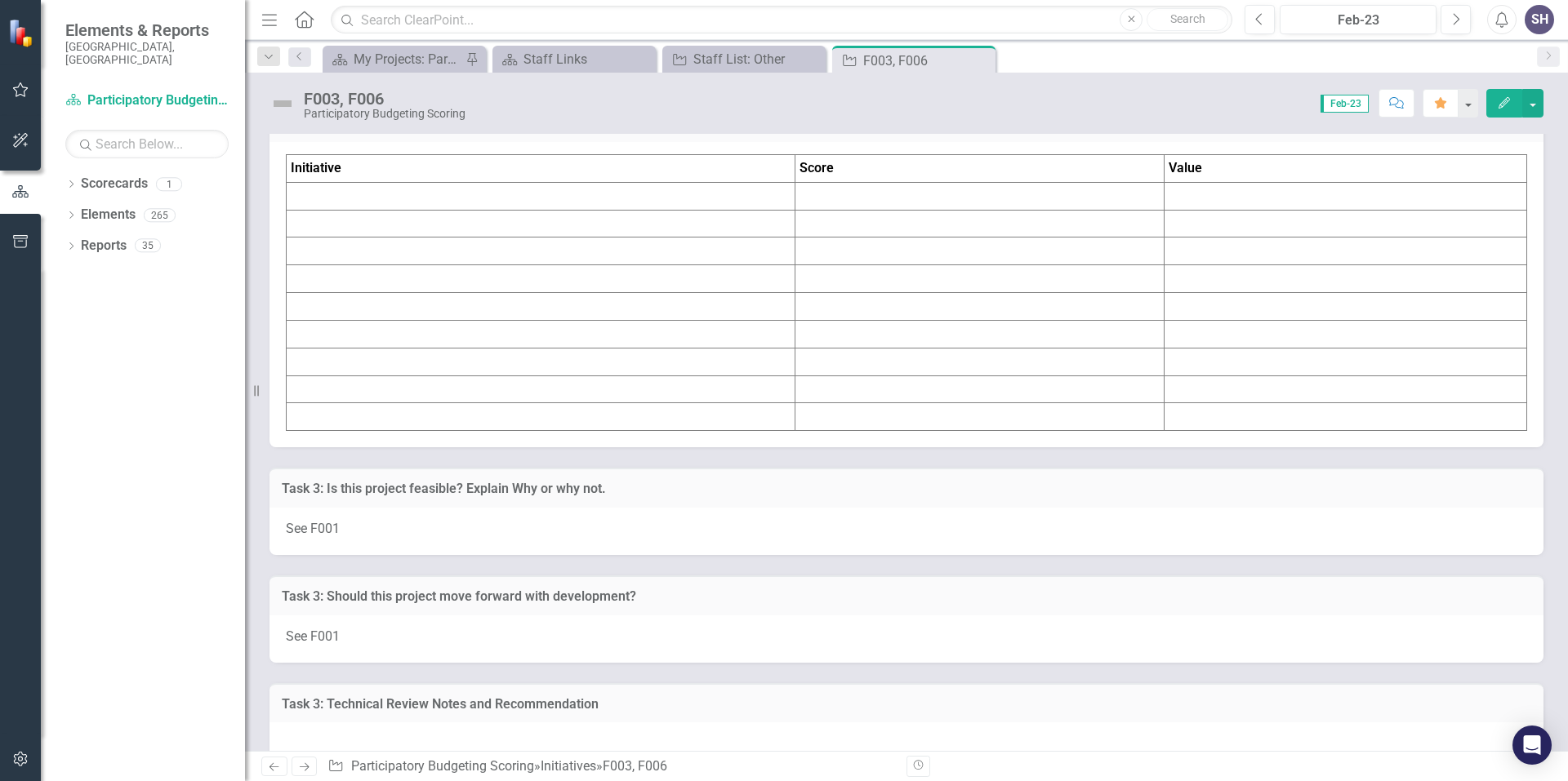
scroll to position [8736, 0]
click at [355, 129] on h3 "Task 4.8B Answer" at bounding box center [906, 121] width 1250 height 14
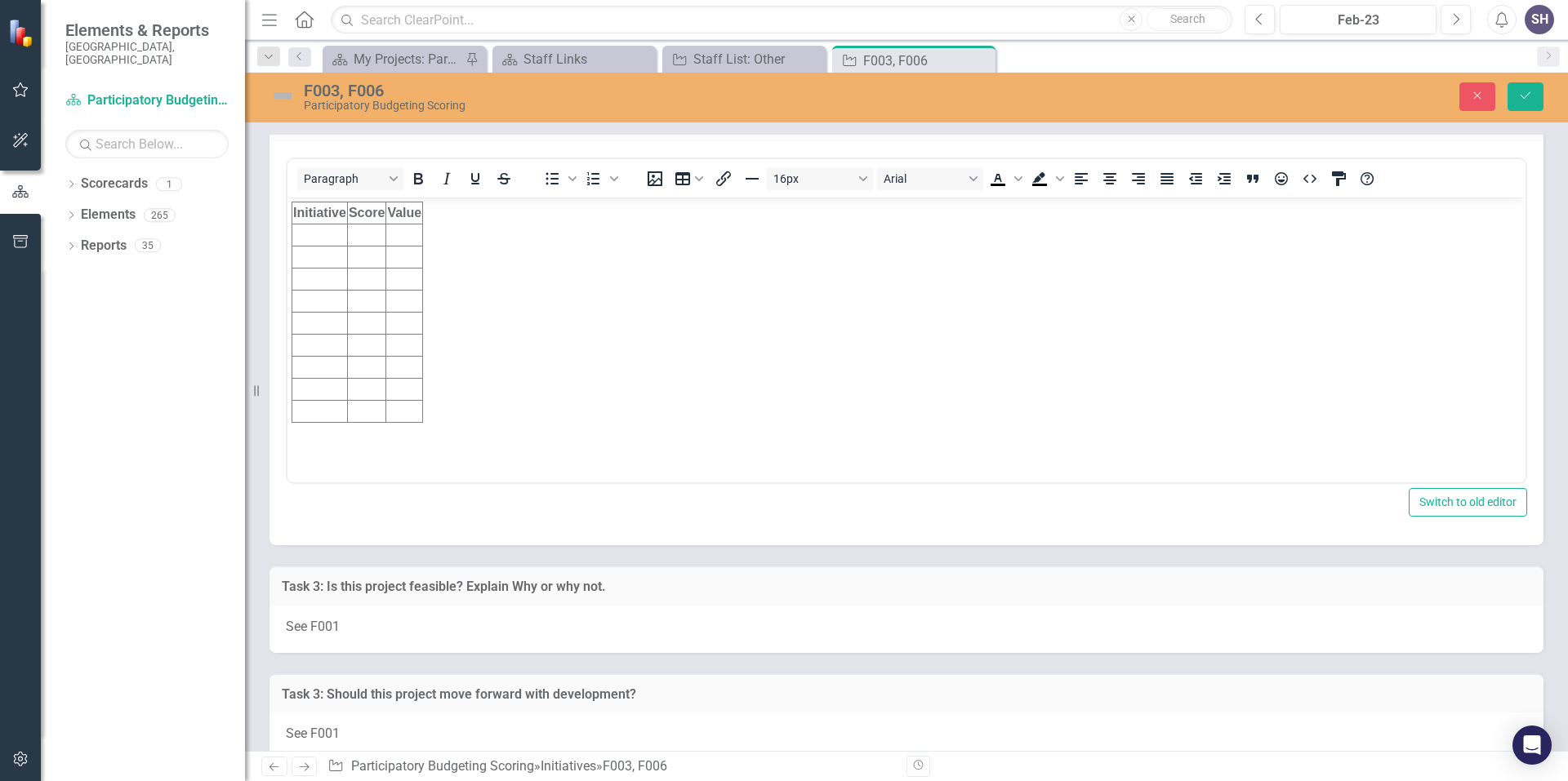
scroll to position [0, 0]
click at [307, 237] on td "Rich Text Area. Press ALT-0 for help." at bounding box center [320, 235] width 56 height 22
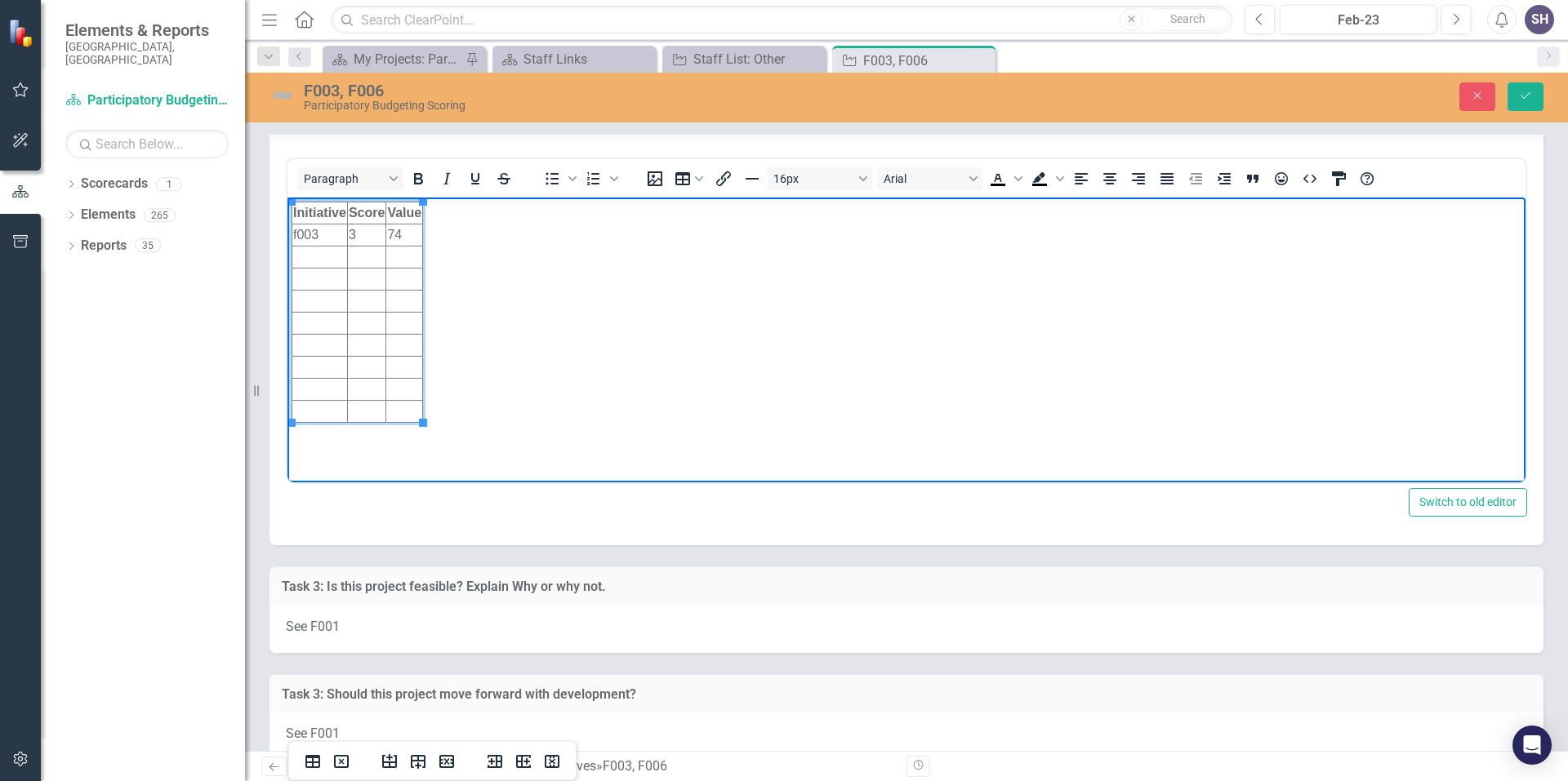
click at [300, 259] on td "Rich Text Area. Press ALT-0 for help." at bounding box center [320, 258] width 56 height 22
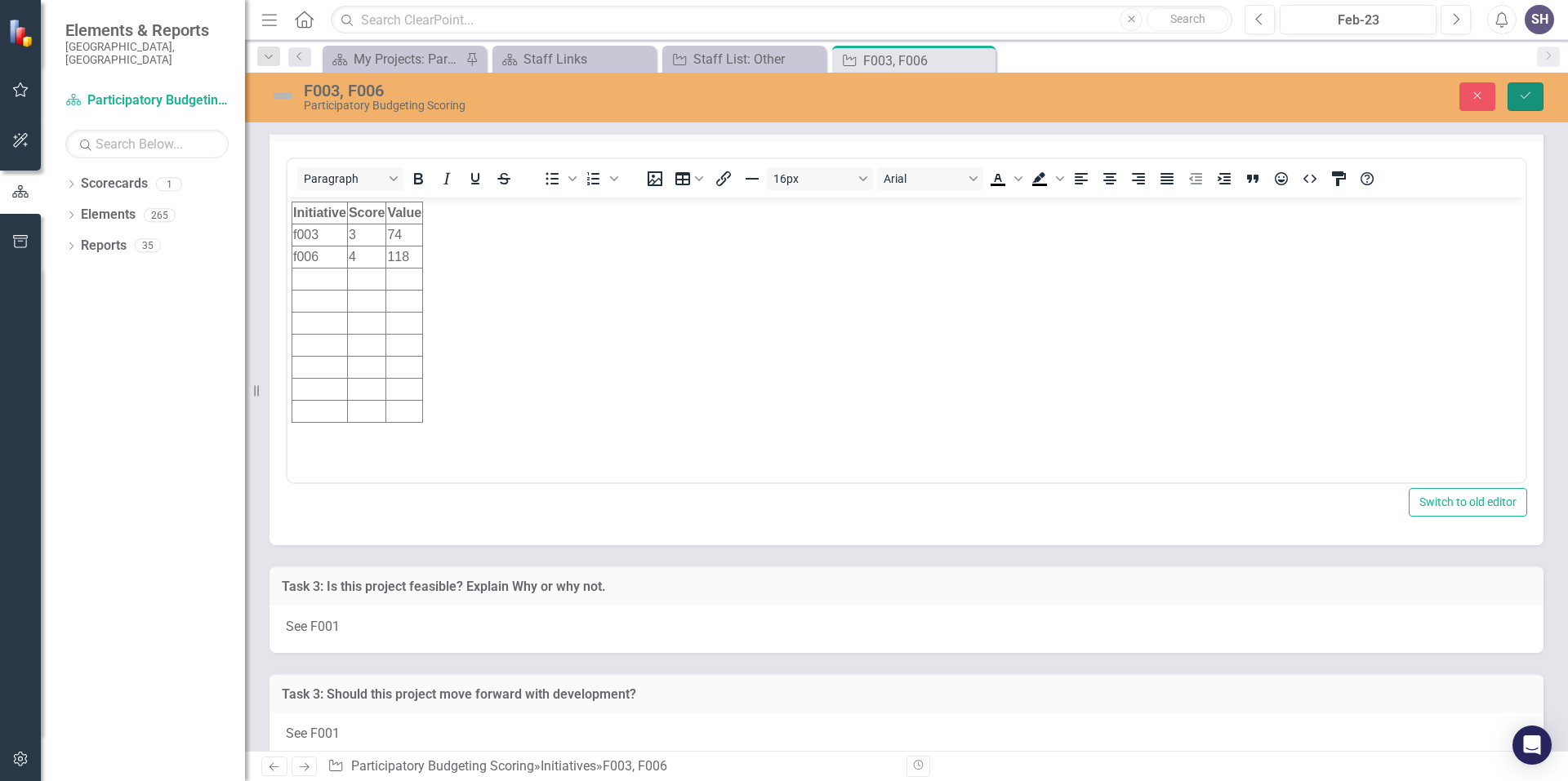
click at [1527, 93] on icon "Save" at bounding box center [1524, 96] width 14 height 12
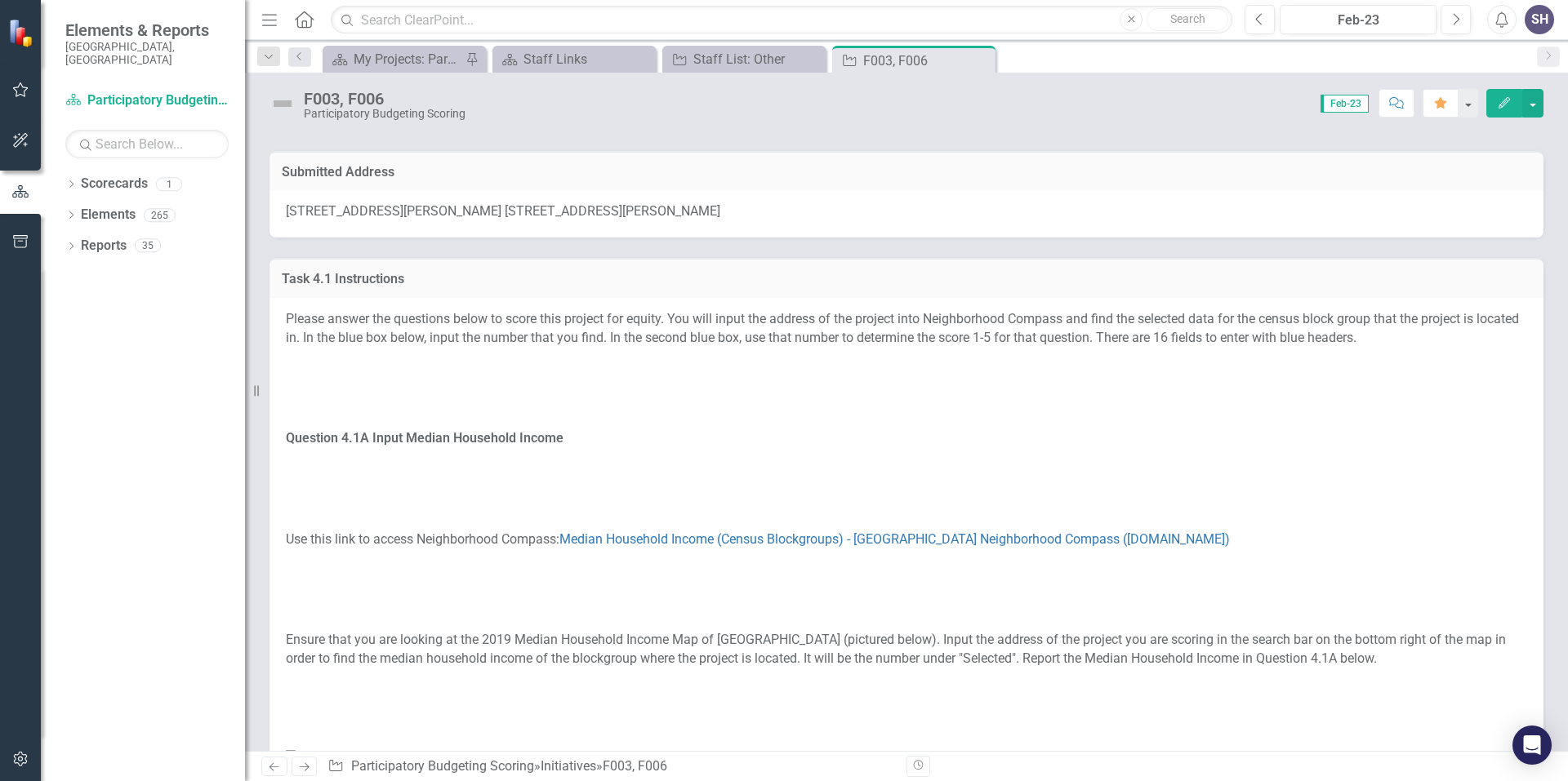
scroll to position [245, 0]
